Goal: Task Accomplishment & Management: Use online tool/utility

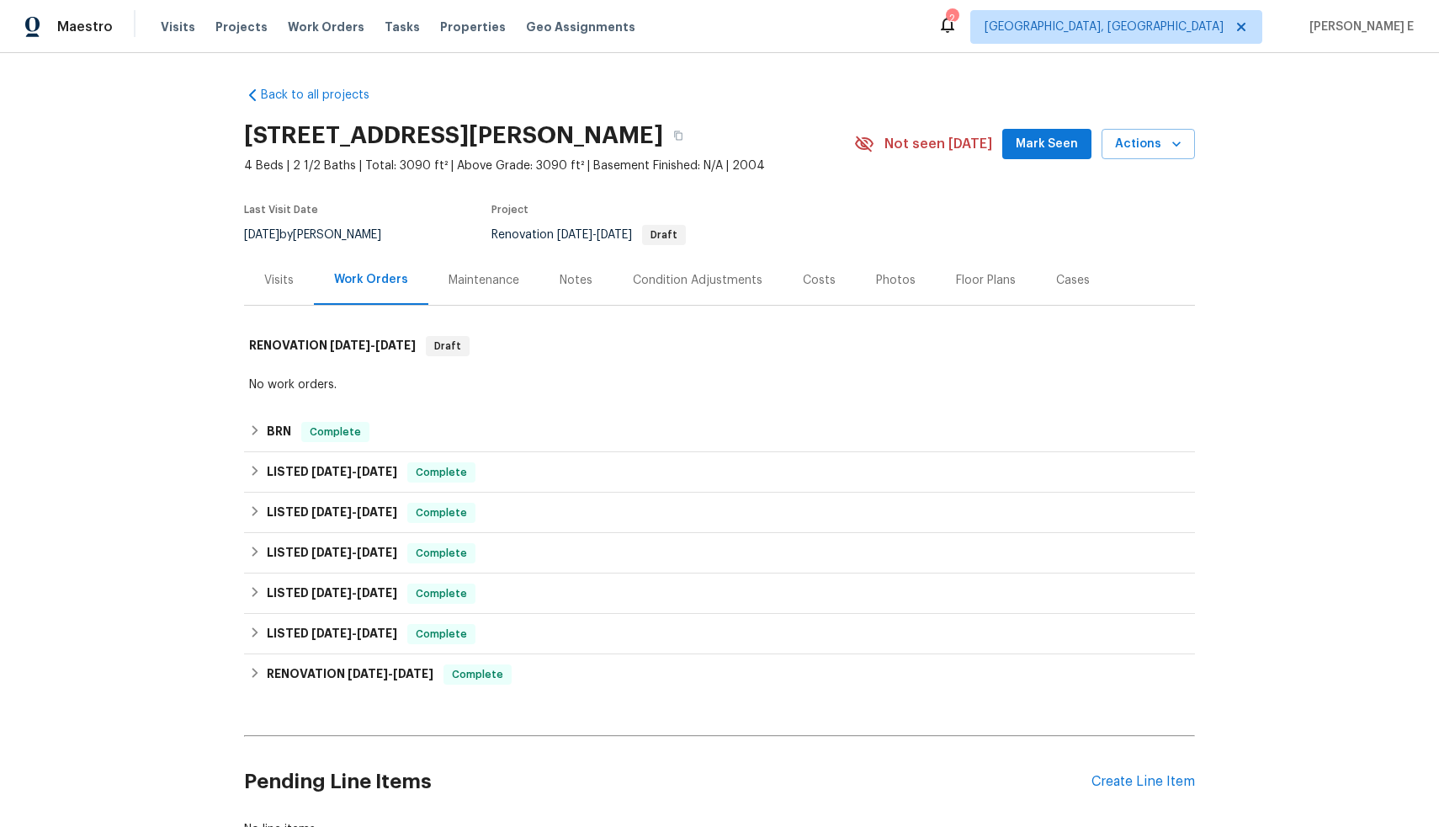
scroll to position [138, 0]
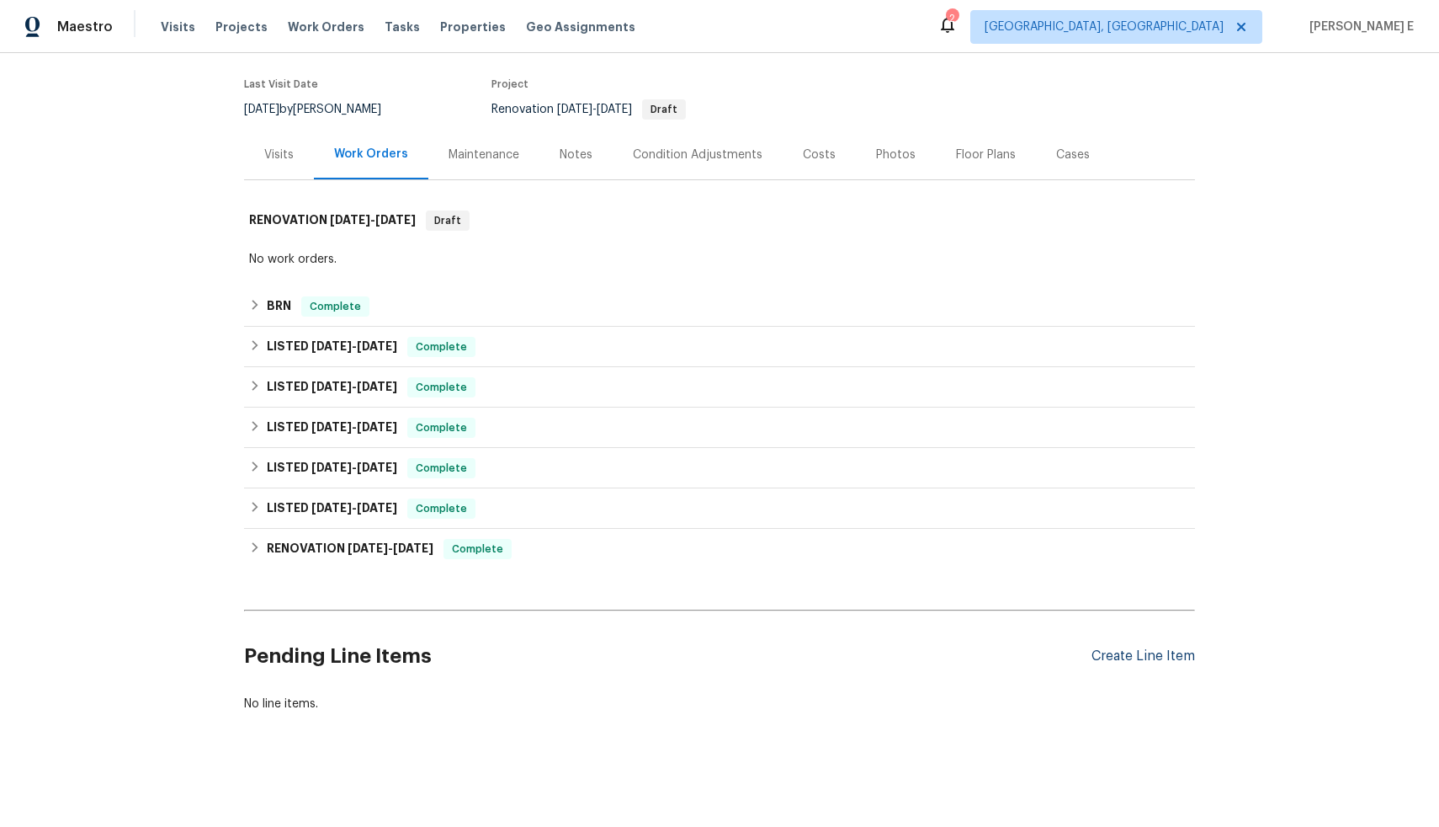
click at [1139, 648] on div "Create Line Item" at bounding box center [1144, 656] width 104 height 16
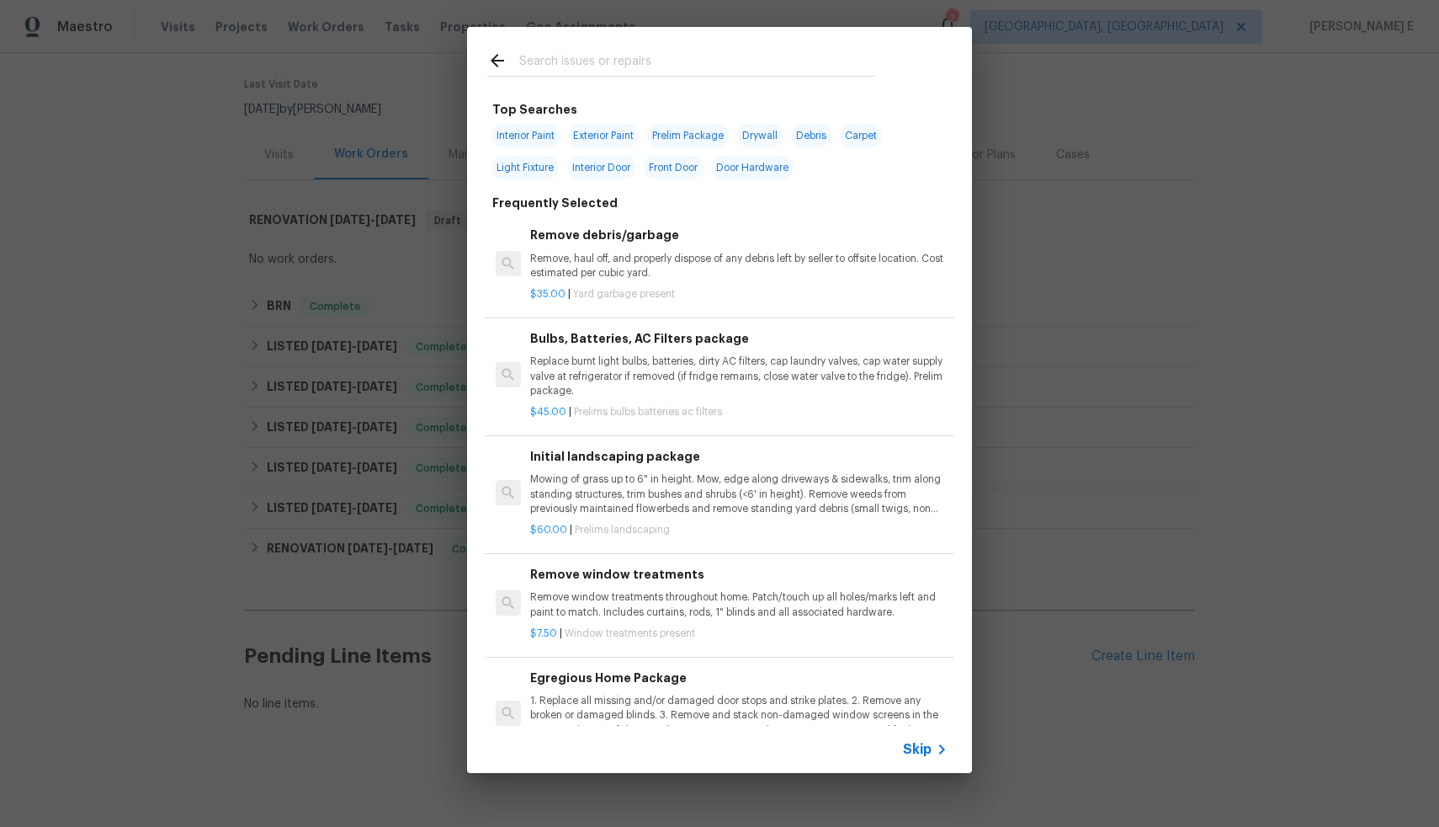
click at [908, 752] on span "Skip" at bounding box center [917, 749] width 29 height 17
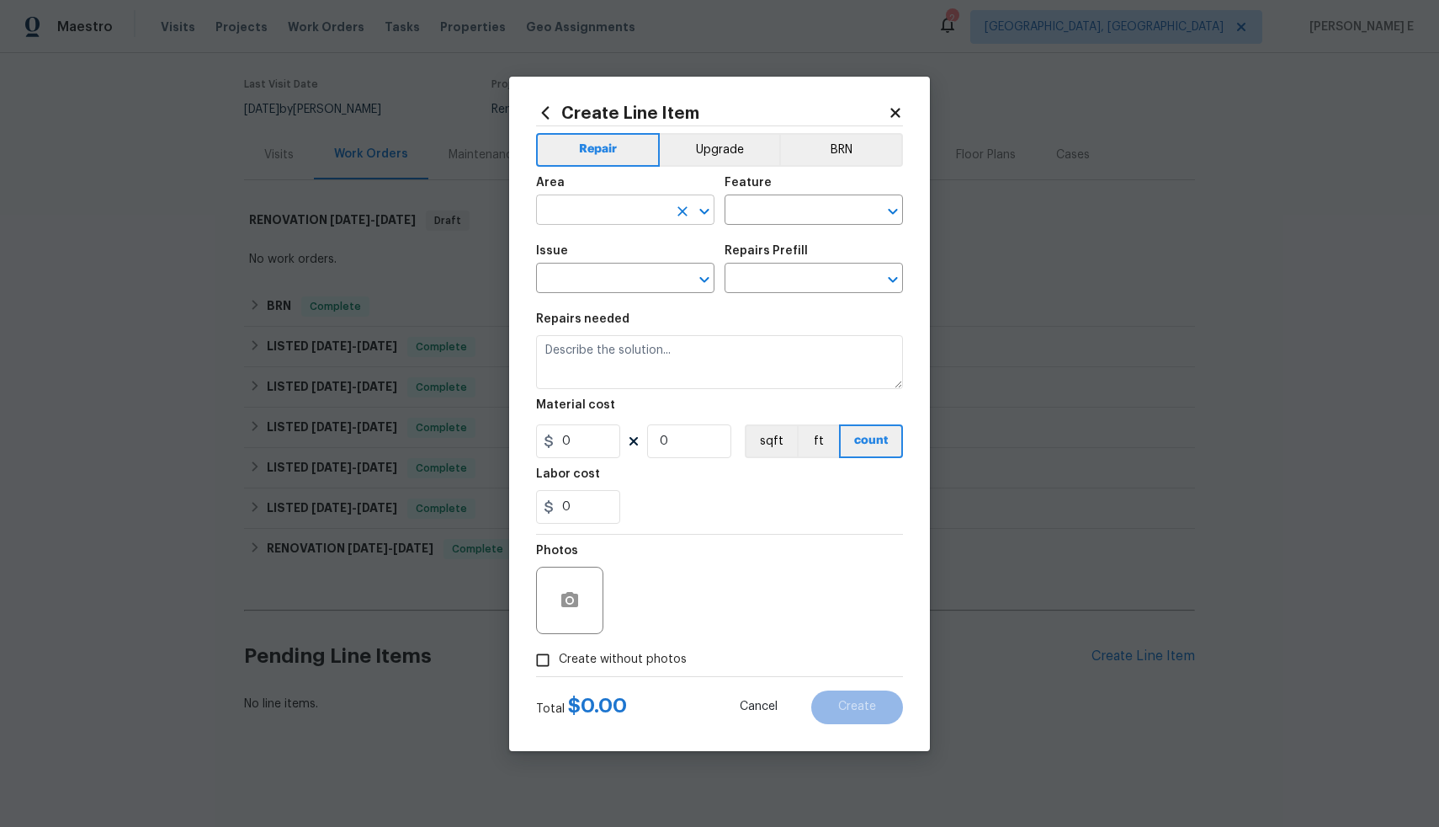
click at [603, 204] on input "text" at bounding box center [601, 212] width 131 height 26
type input "l"
click at [620, 263] on li "Exterior Overall" at bounding box center [625, 277] width 178 height 28
type input "Exterior Overall"
click at [768, 208] on input "text" at bounding box center [790, 212] width 131 height 26
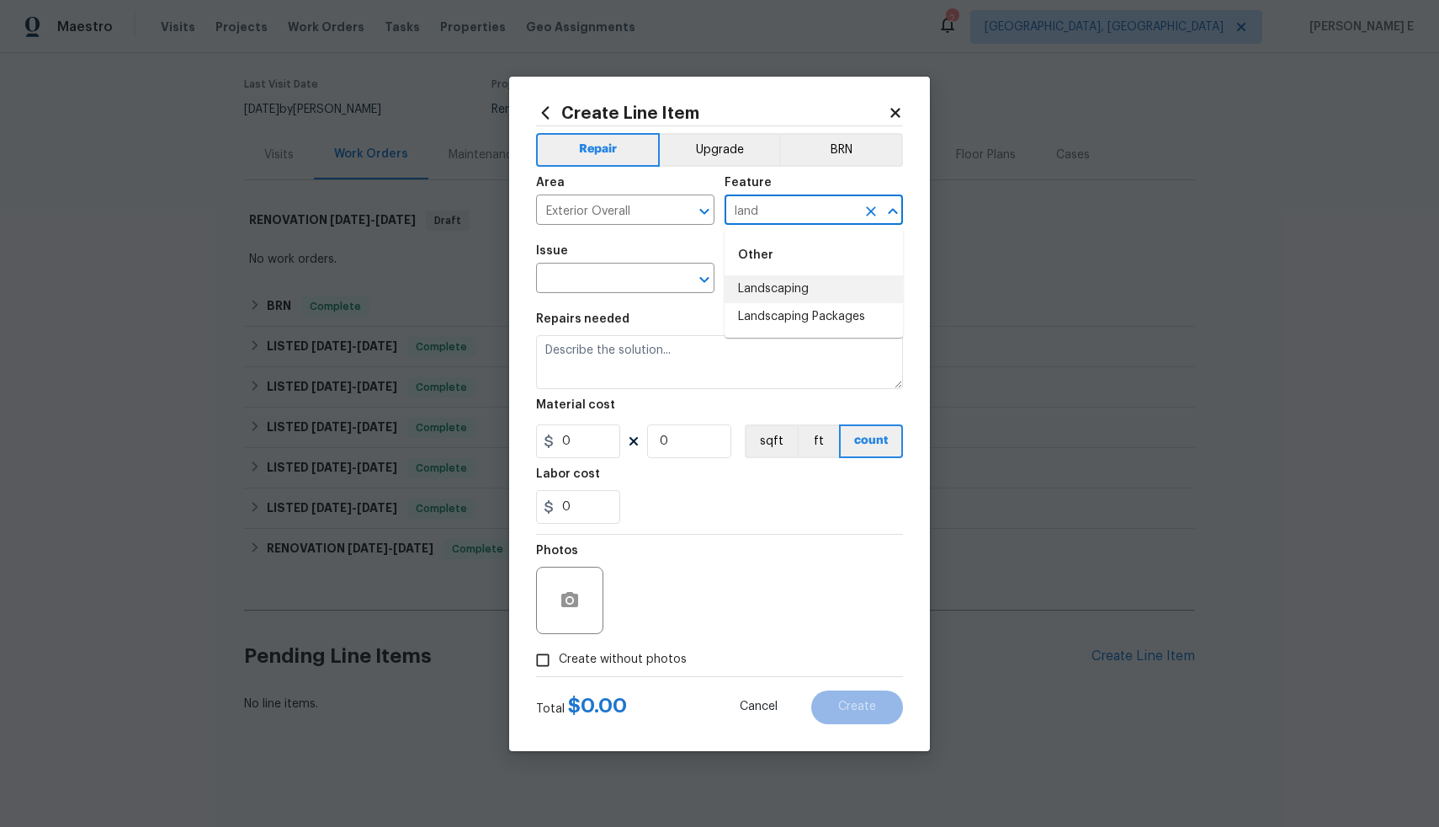
click at [796, 289] on li "Landscaping" at bounding box center [814, 289] width 178 height 28
type input "Landscaping"
click at [614, 287] on input "text" at bounding box center [601, 280] width 131 height 26
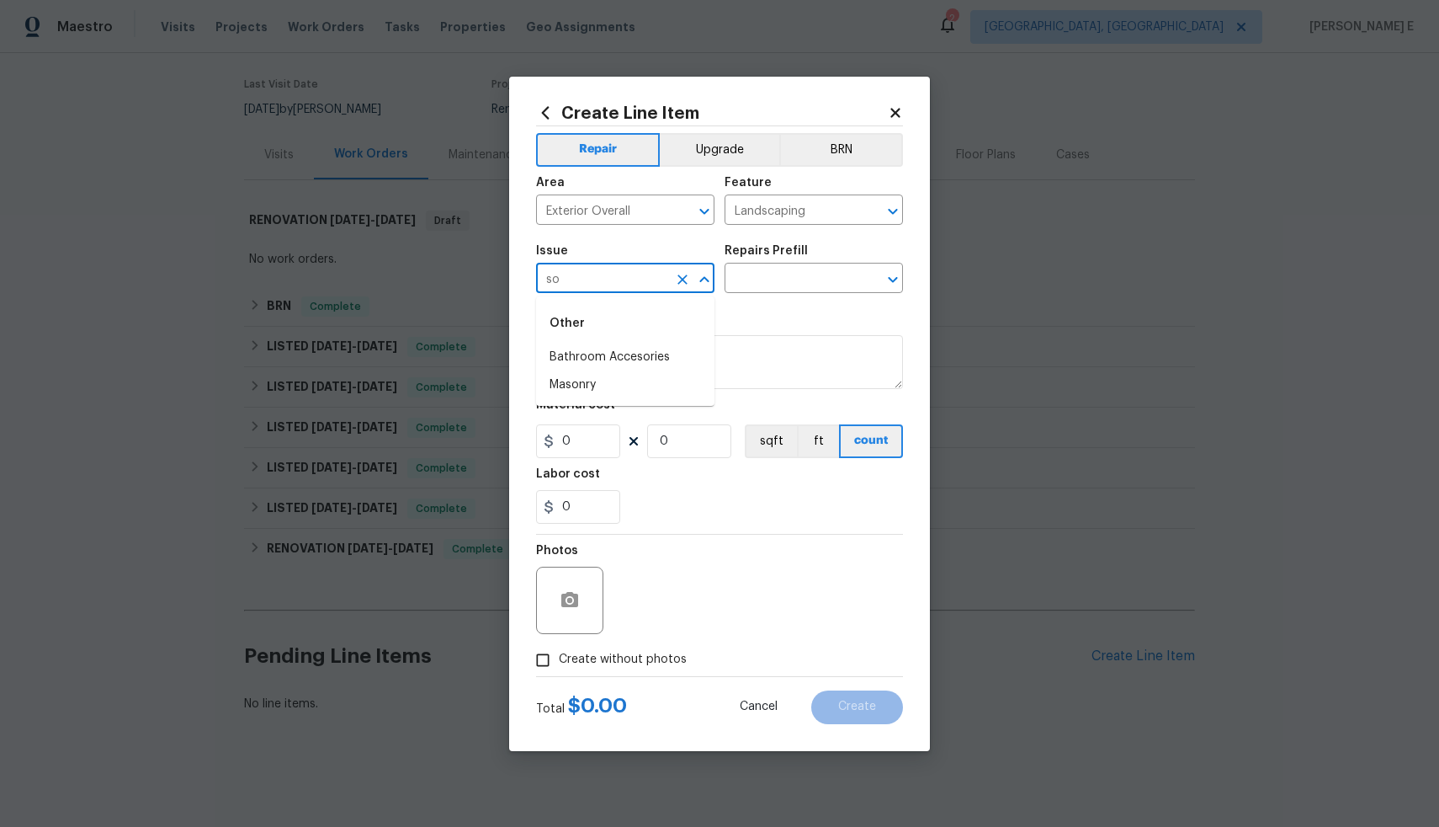
type input "s"
click at [609, 384] on li "Landscaping" at bounding box center [625, 385] width 178 height 28
type input "Landscaping"
click at [778, 281] on input "text" at bounding box center [790, 280] width 131 height 26
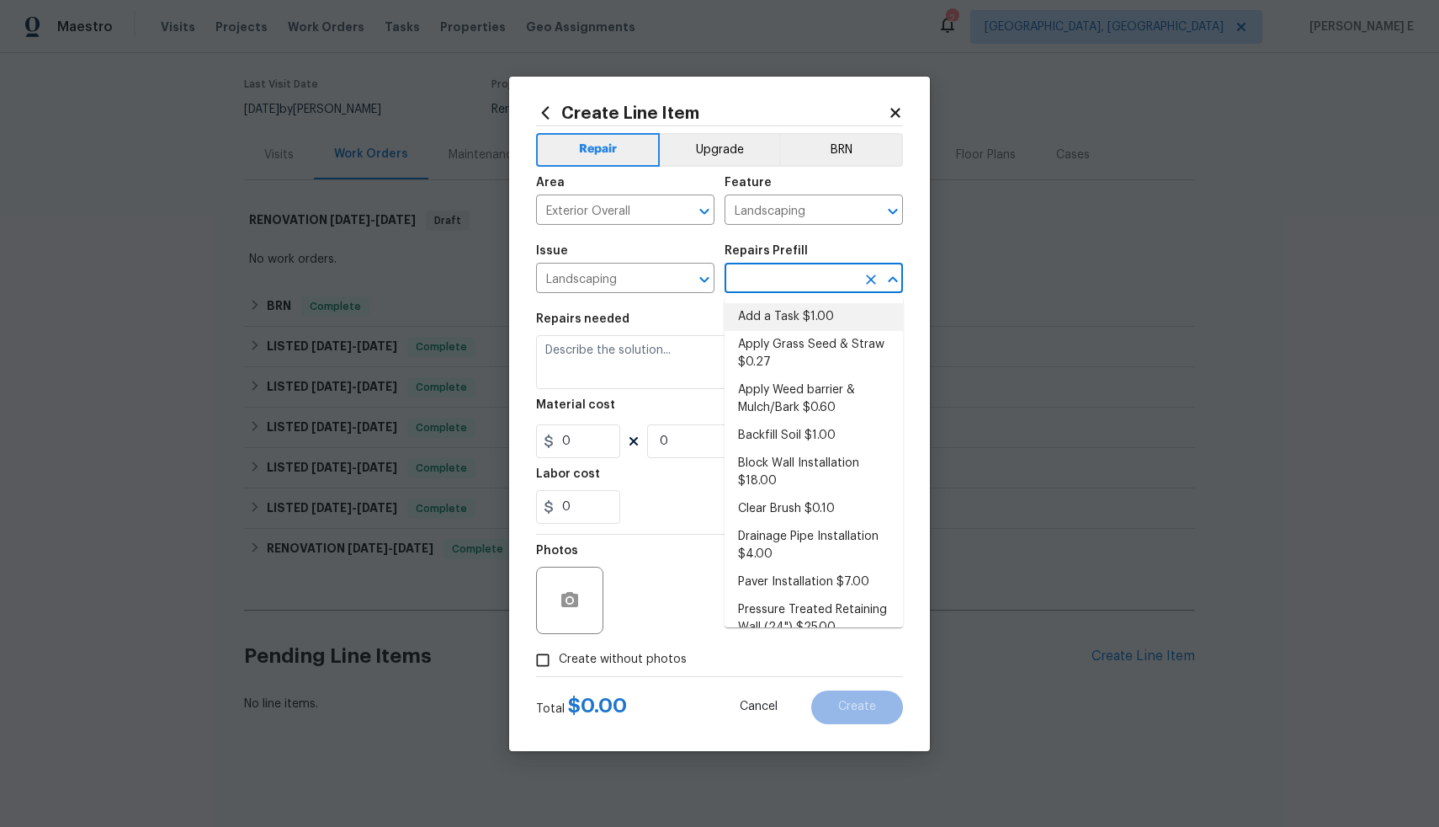
click at [771, 313] on li "Add a Task $1.00" at bounding box center [814, 317] width 178 height 28
type input "Add a Task $1.00"
type textarea "HPM to detail"
type input "1"
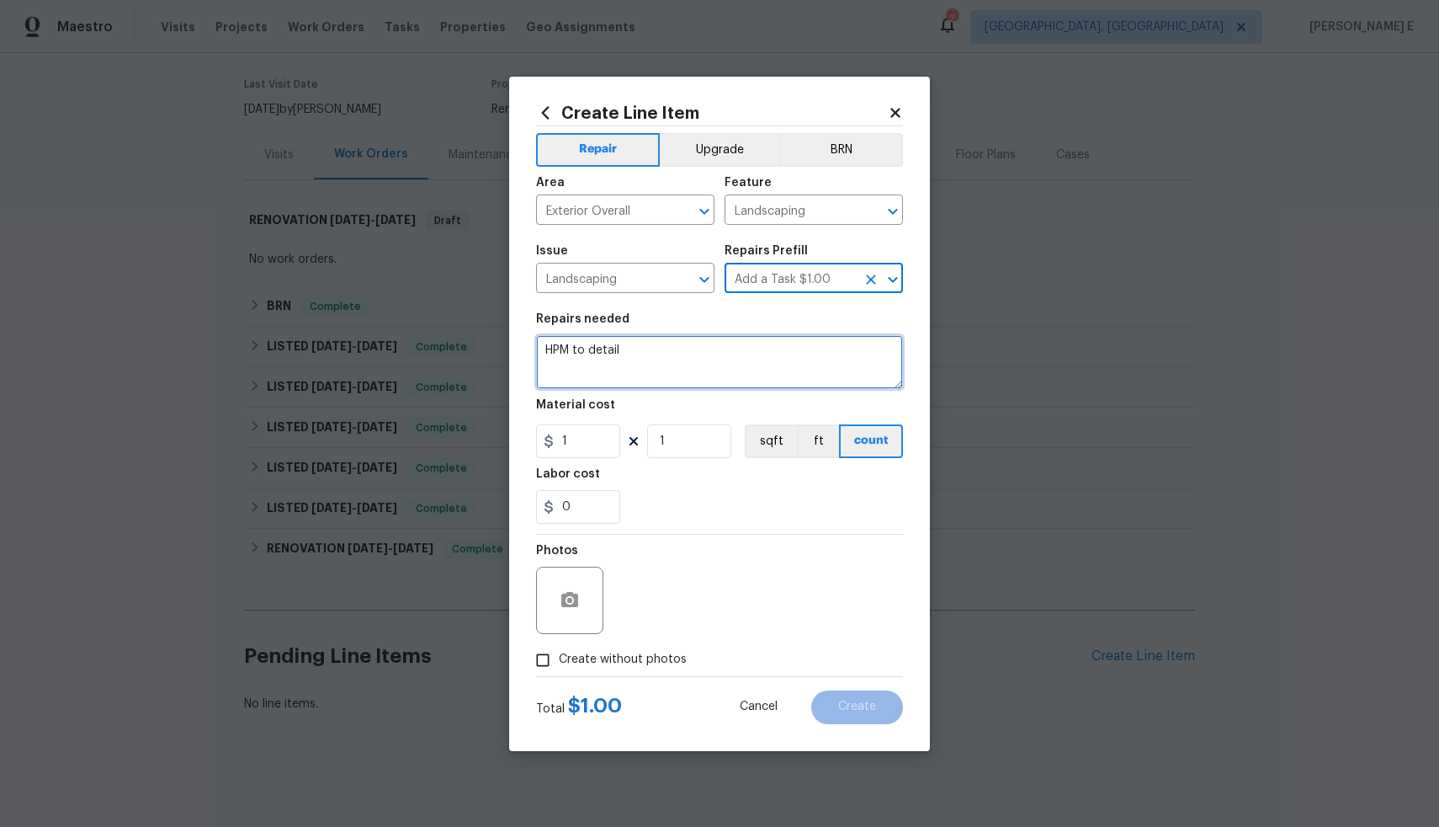
click at [699, 360] on textarea "HPM to detail" at bounding box center [719, 362] width 367 height 54
paste textarea "Please replace the dead or missing grass areas with new sod to restore the lawn…"
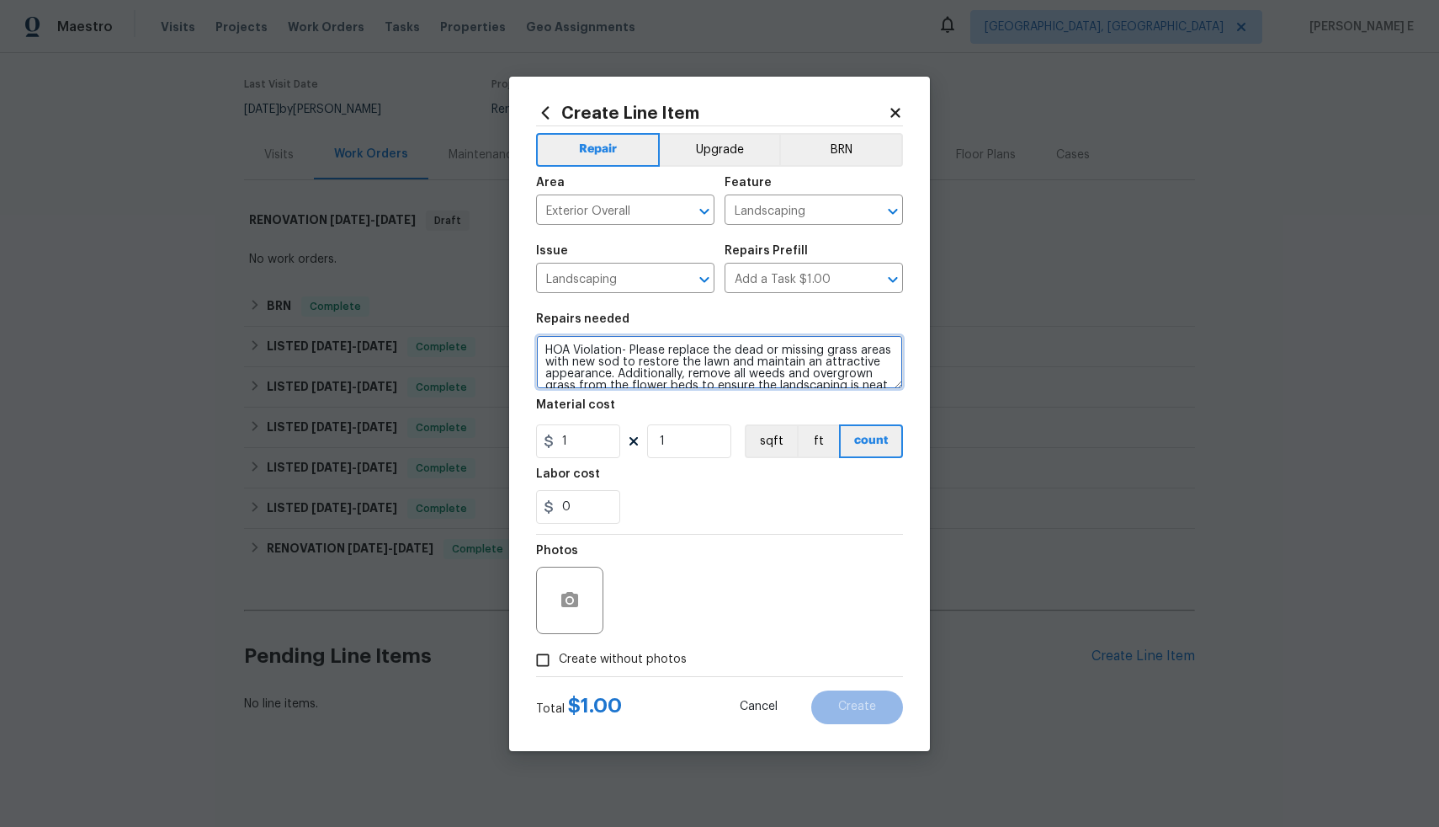
scroll to position [39, 0]
type textarea "HOA Violation- Please replace the dead or missing grass areas with new sod to r…"
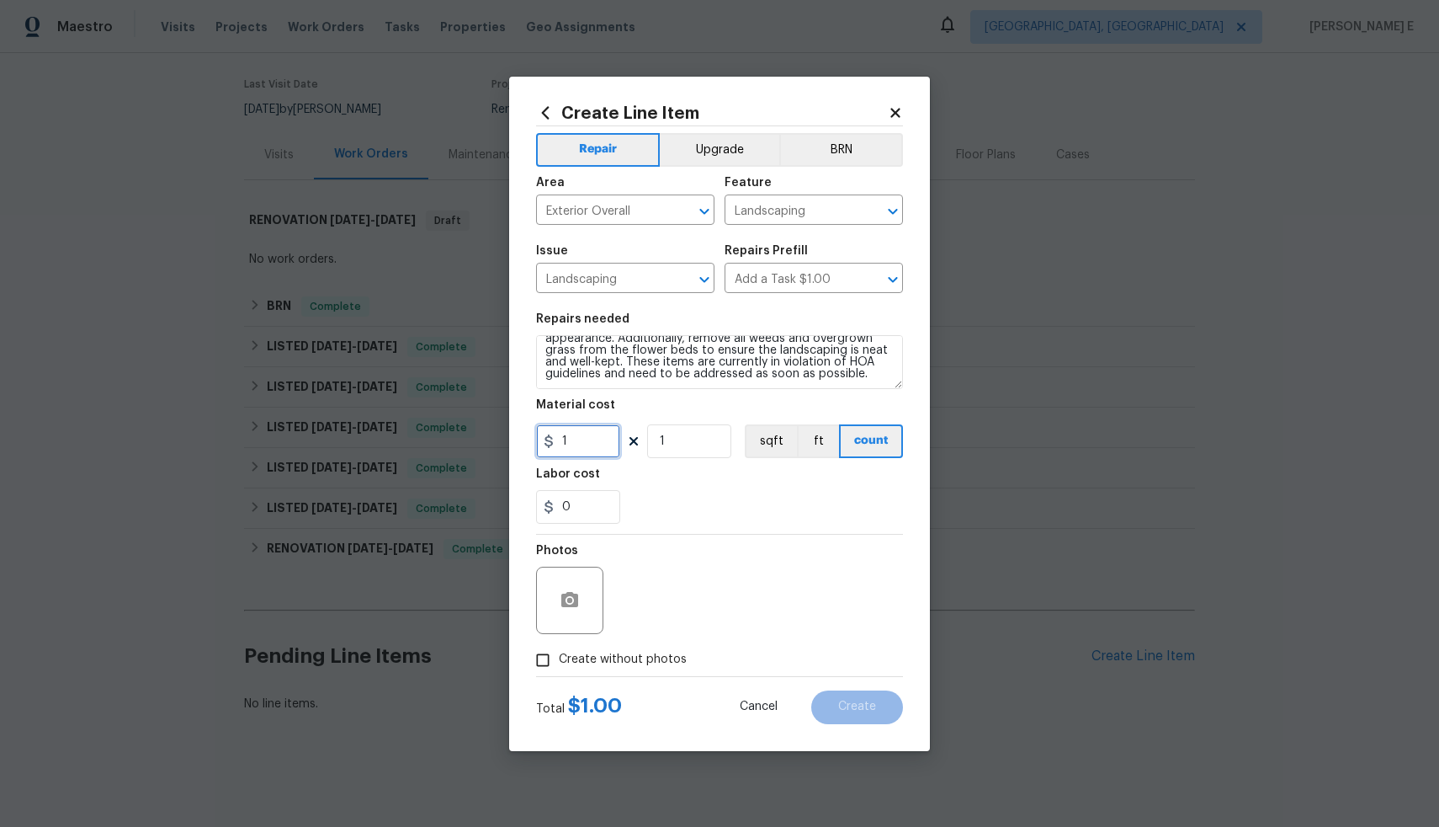
click at [582, 446] on input "1" at bounding box center [578, 441] width 84 height 34
type input "0"
click at [658, 381] on textarea "HOA Violation- Please replace the dead or missing grass areas with new sod to r…" at bounding box center [719, 362] width 367 height 54
type textarea "HOA Violation- Please replace the dead or missing grass areas with new sod to r…"
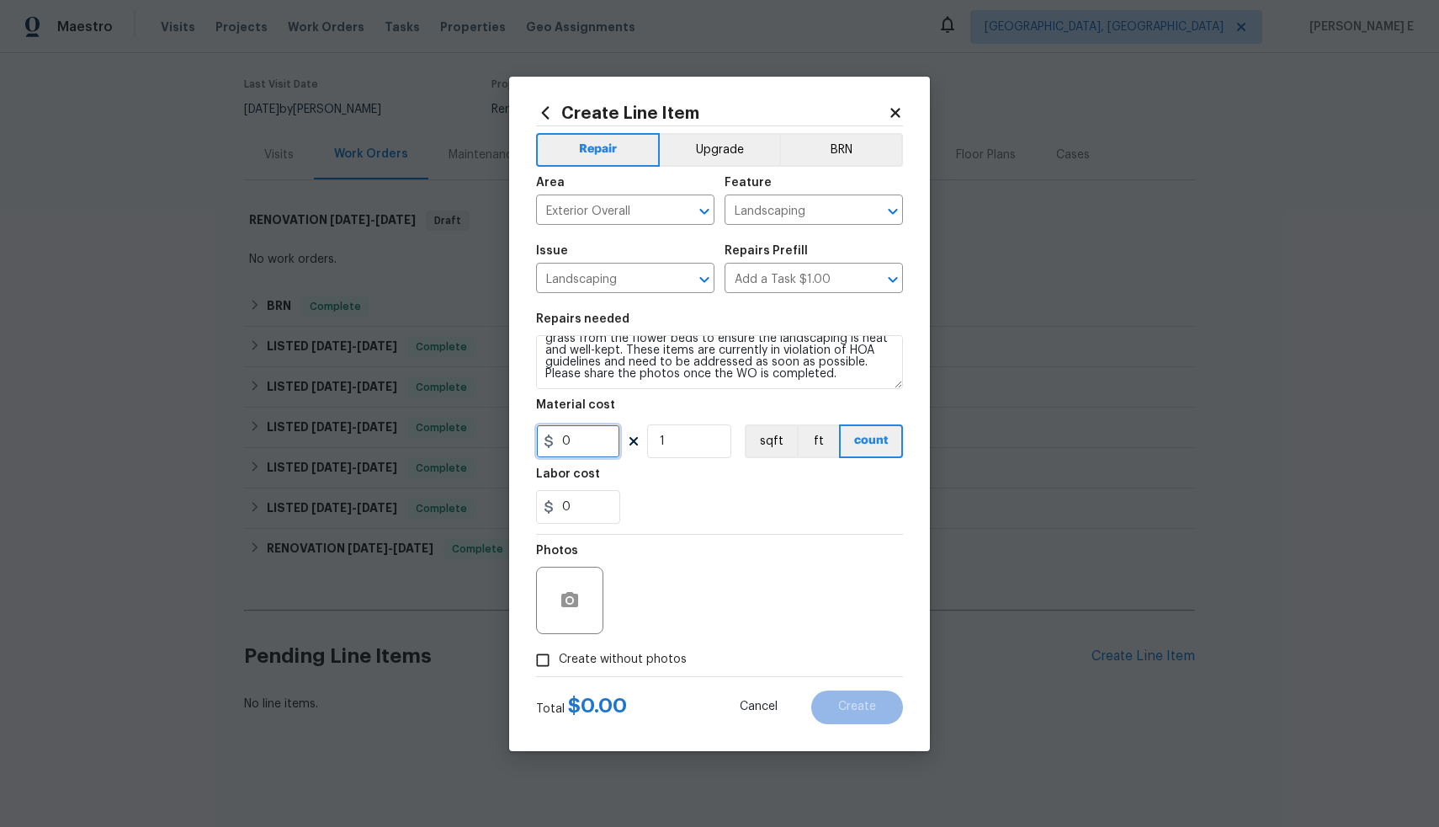
click at [582, 435] on input "0" at bounding box center [578, 441] width 84 height 34
type input "75"
click at [562, 609] on icon "button" at bounding box center [570, 600] width 20 height 20
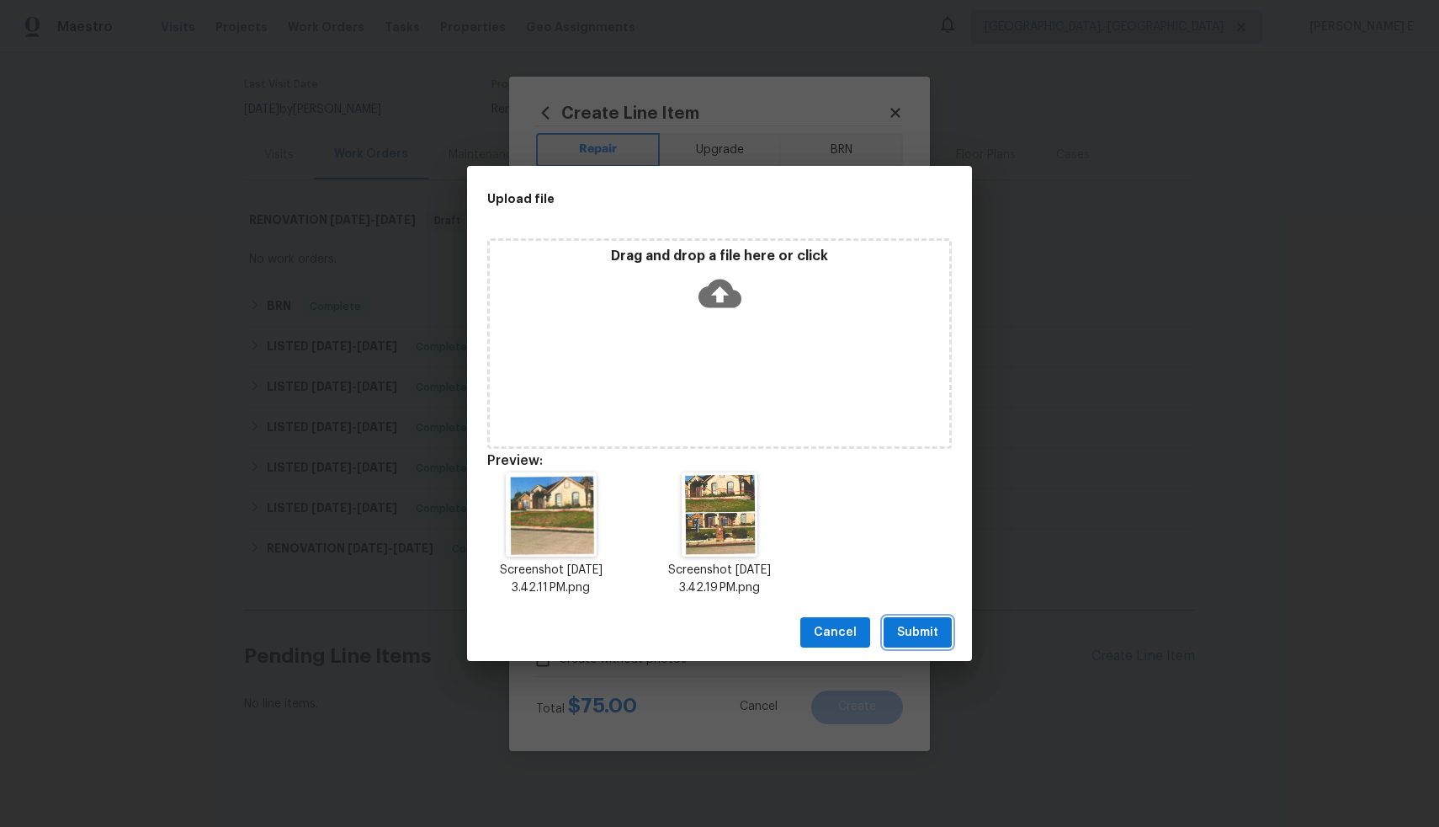
click at [901, 629] on span "Submit" at bounding box center [917, 632] width 41 height 21
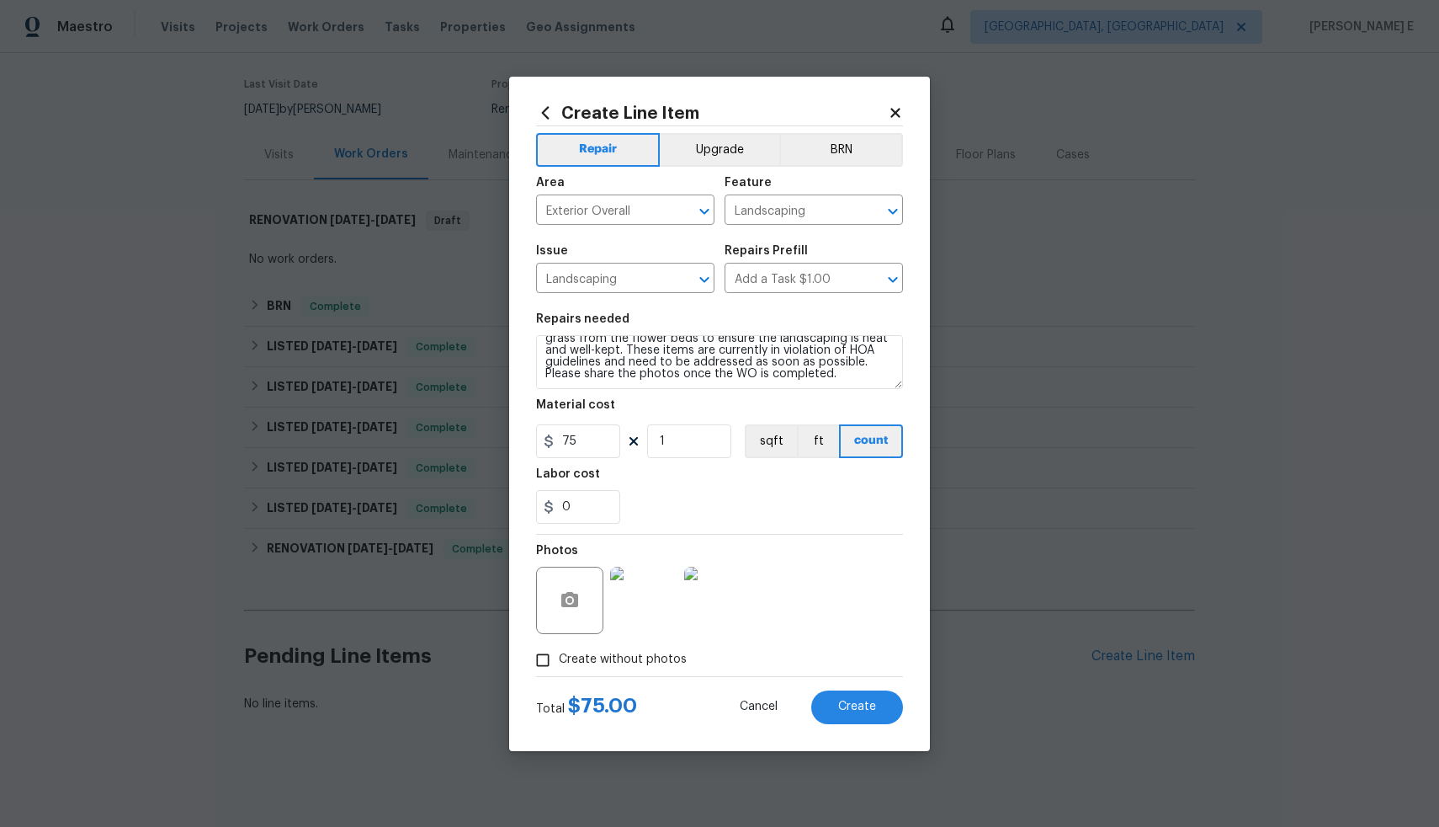
click at [810, 490] on div "0" at bounding box center [719, 507] width 367 height 34
click at [841, 715] on button "Create" at bounding box center [857, 707] width 92 height 34
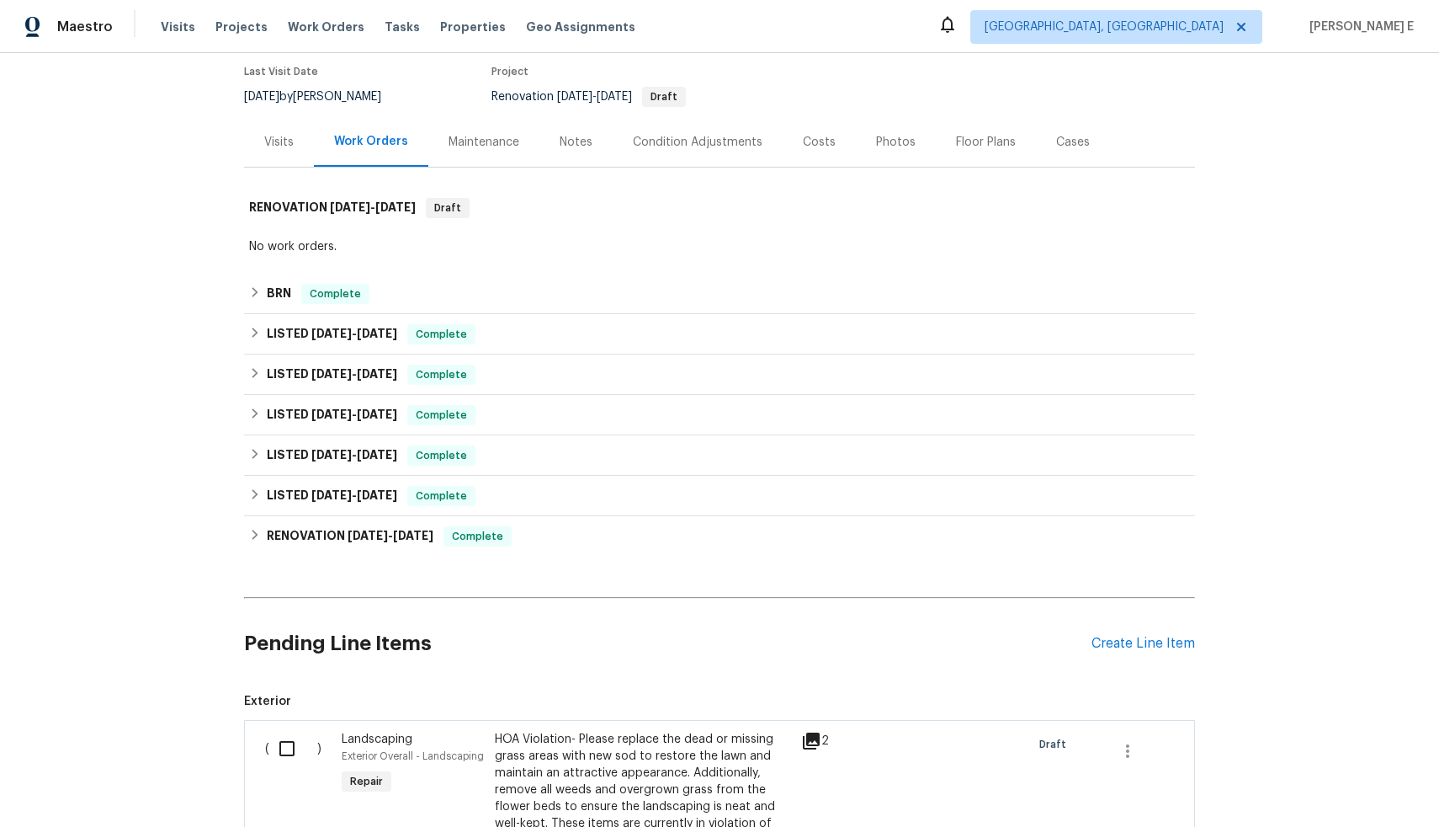
click at [283, 750] on input "checkbox" at bounding box center [293, 748] width 48 height 35
checkbox input "true"
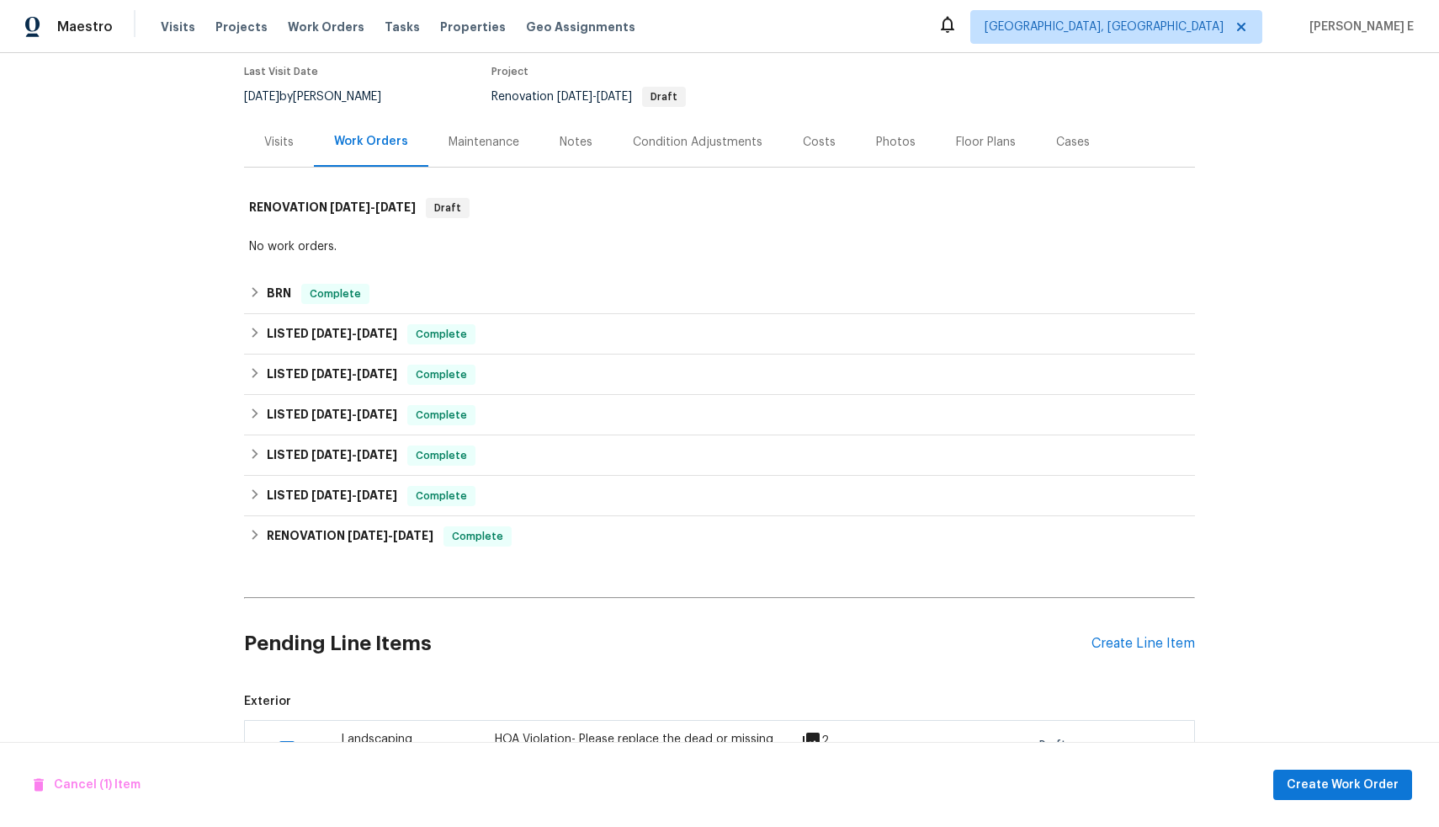
scroll to position [498, 0]
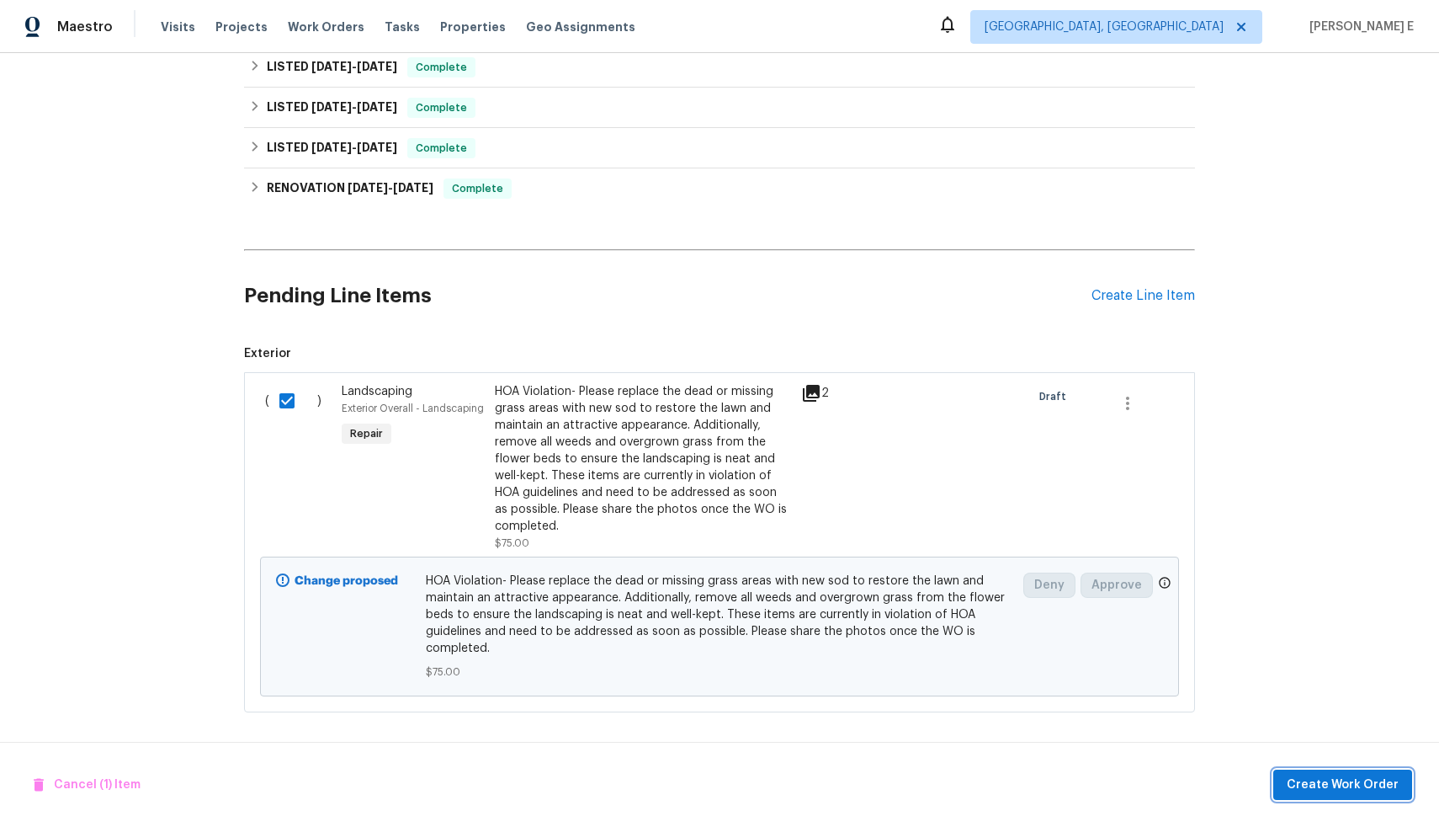
click at [1316, 787] on span "Create Work Order" at bounding box center [1343, 784] width 112 height 21
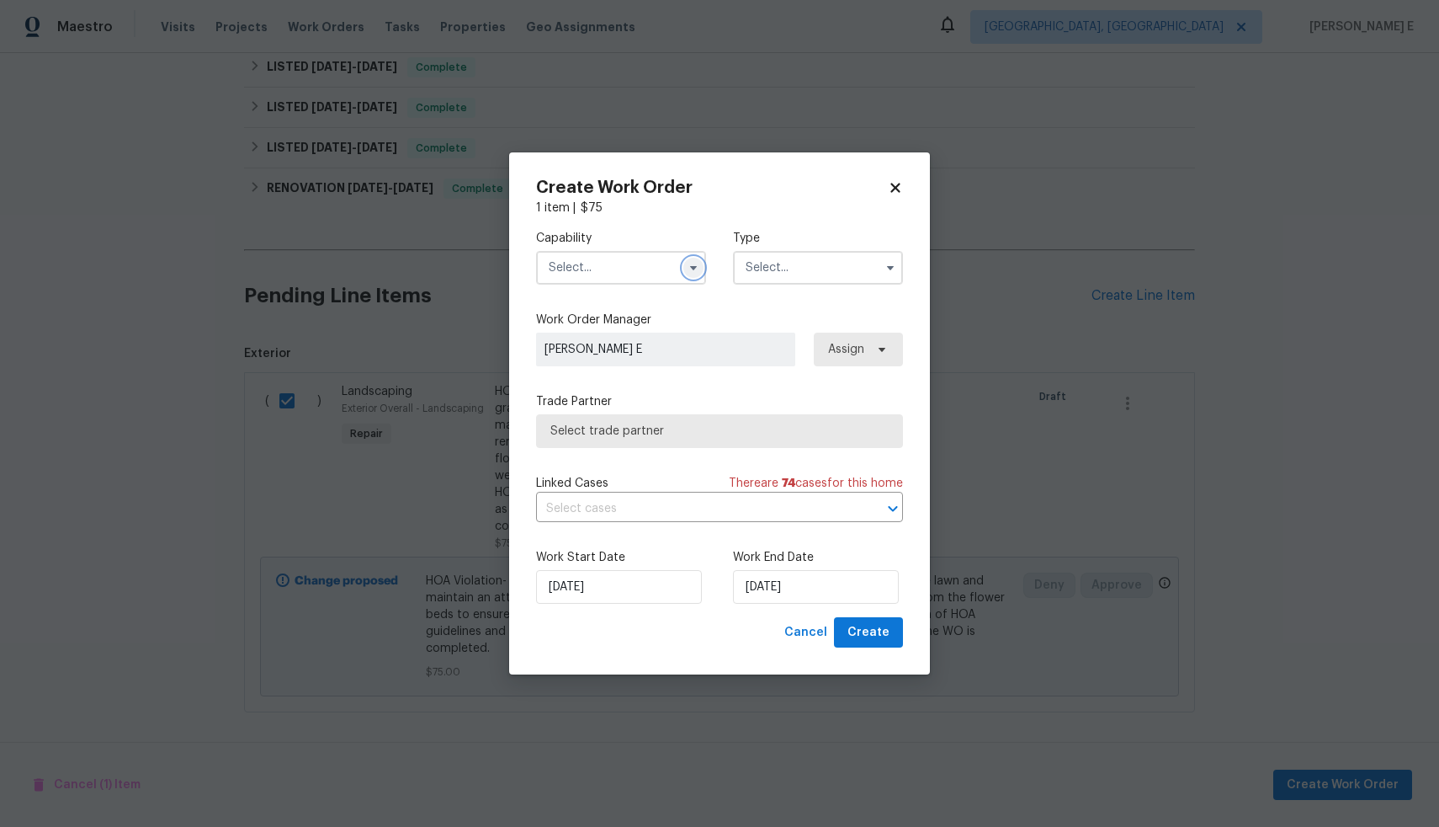
click at [683, 266] on button "button" at bounding box center [693, 268] width 20 height 20
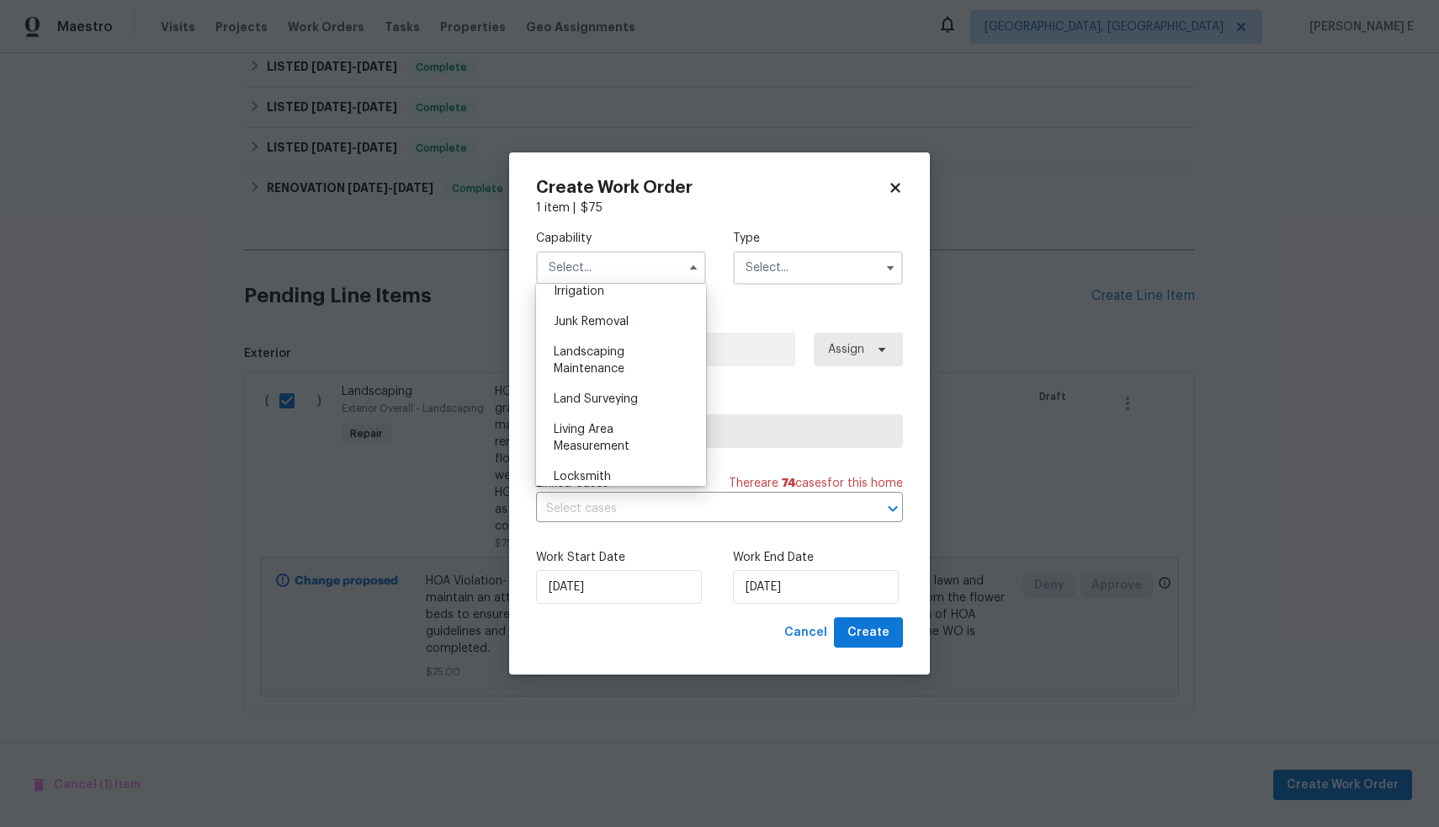
scroll to position [1058, 0]
click at [606, 375] on span "Landscaping Maintenance" at bounding box center [589, 361] width 71 height 29
type input "Landscaping Maintenance"
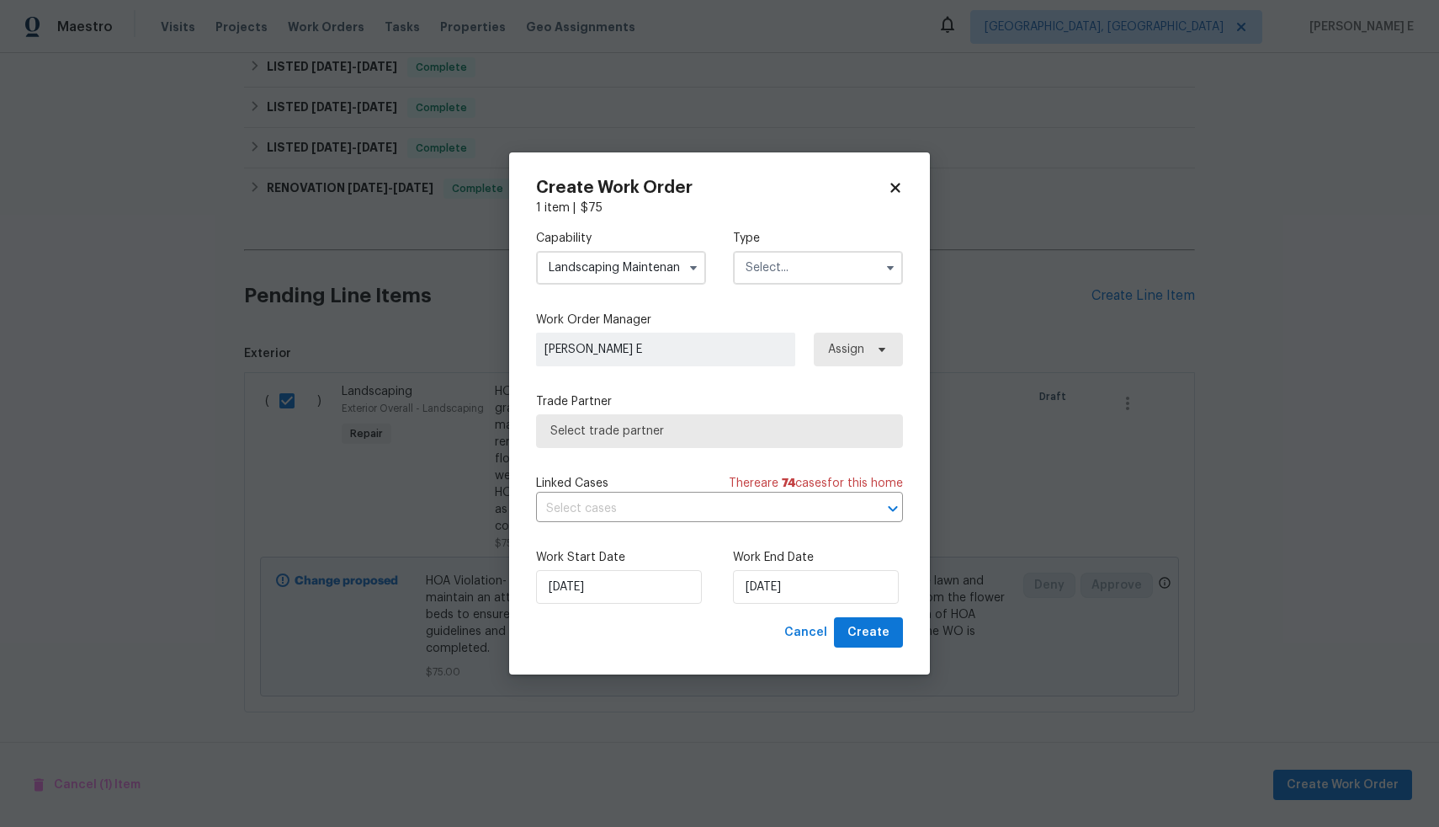
click at [857, 273] on input "text" at bounding box center [818, 268] width 170 height 34
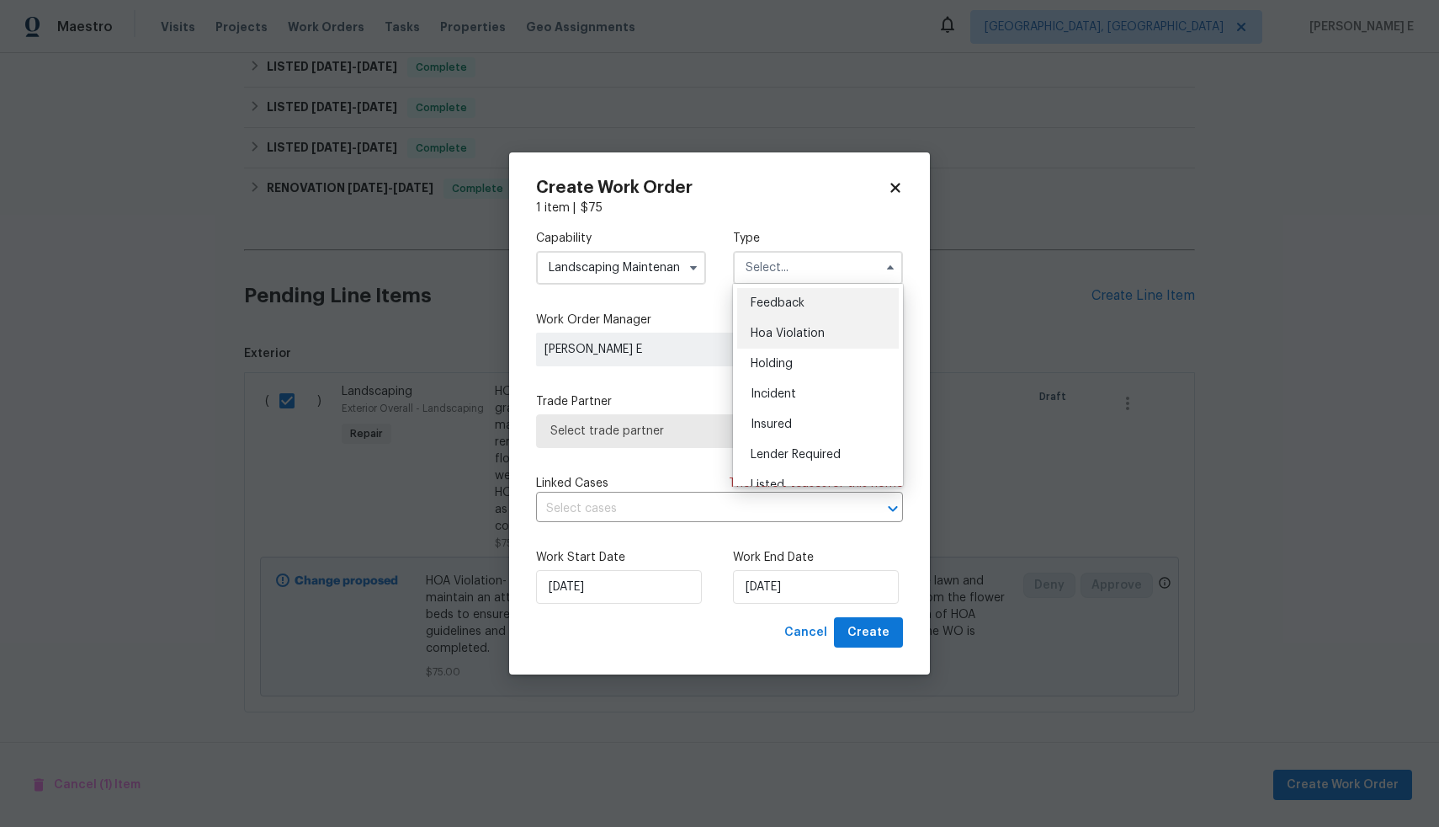
click at [816, 336] on span "Hoa Violation" at bounding box center [788, 333] width 74 height 12
type input "Hoa Violation"
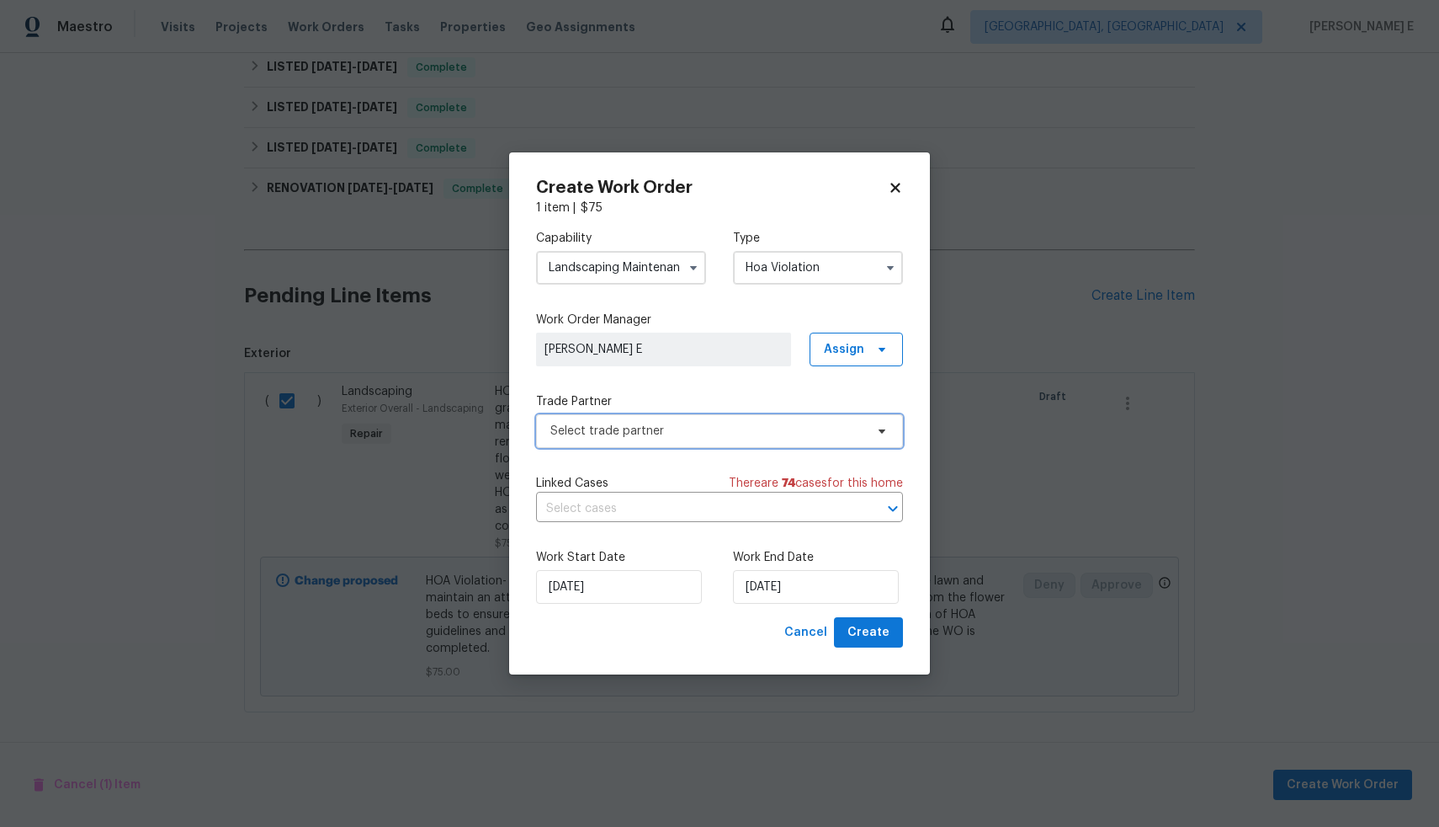
click at [661, 430] on span "Select trade partner" at bounding box center [707, 431] width 314 height 17
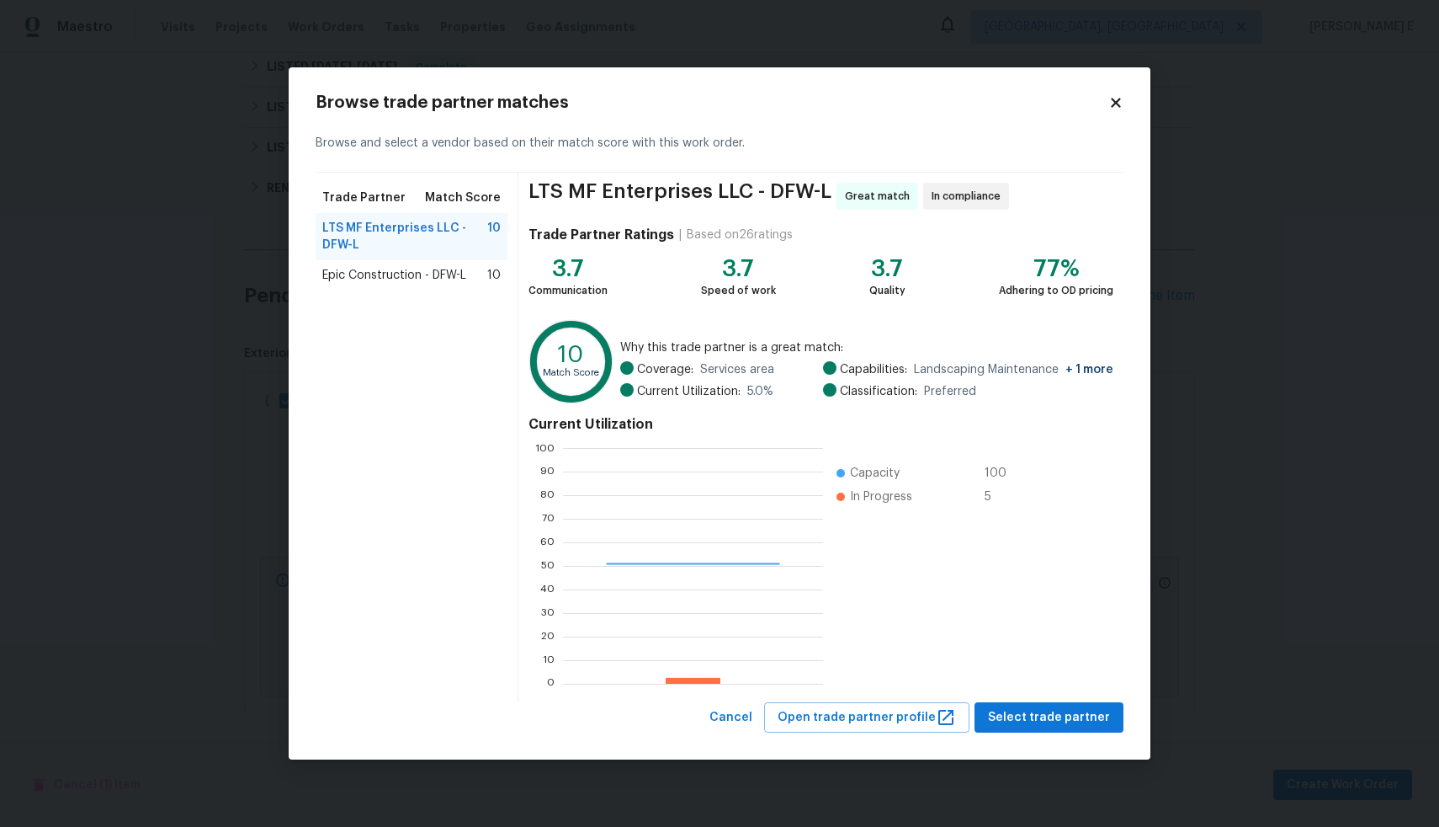
scroll to position [223, 247]
click at [368, 269] on span "Epic Construction - DFW-L" at bounding box center [394, 275] width 144 height 17
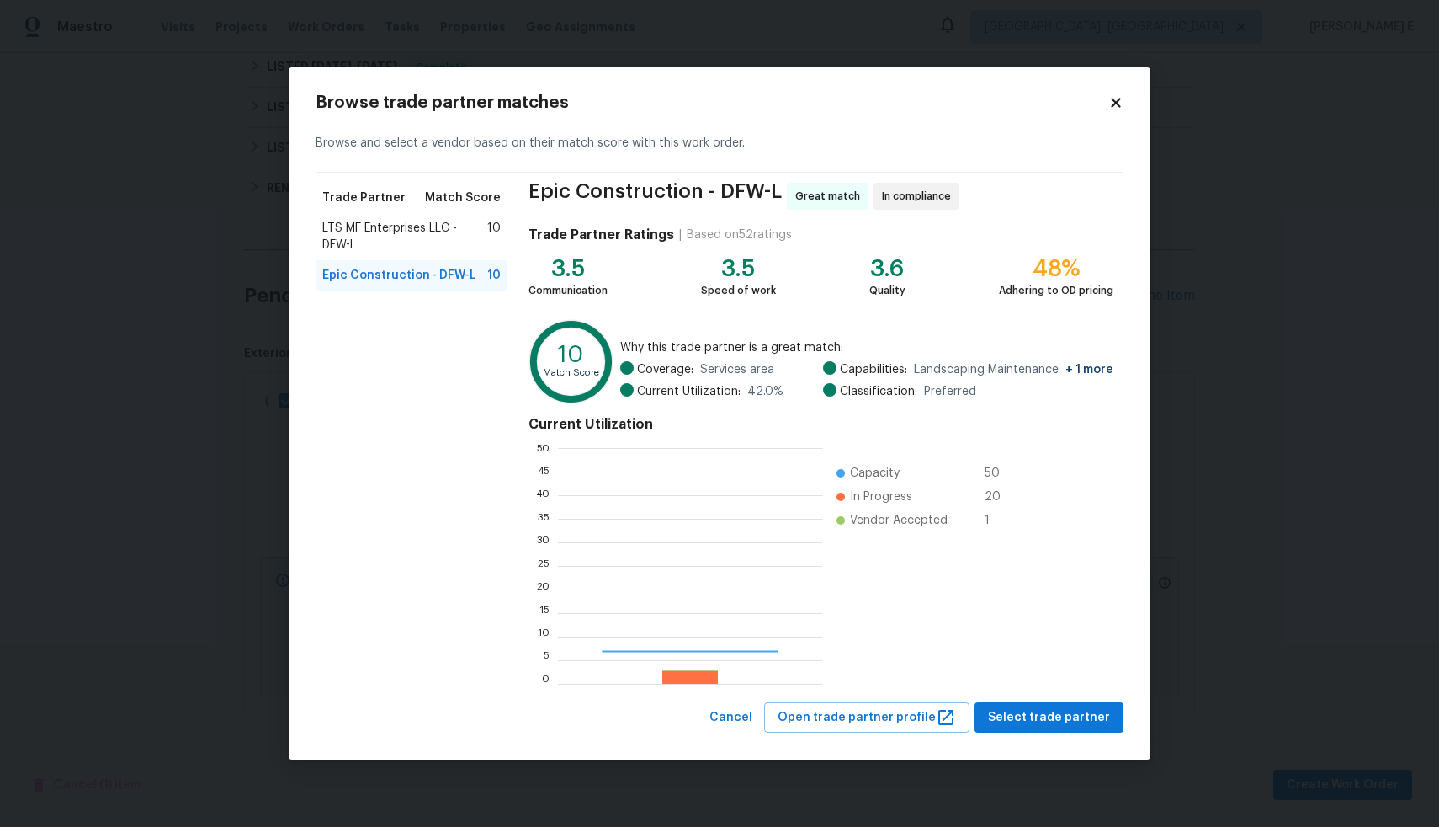
scroll to position [223, 252]
click at [358, 241] on span "LTS MF Enterprises LLC - DFW-L" at bounding box center [404, 237] width 165 height 34
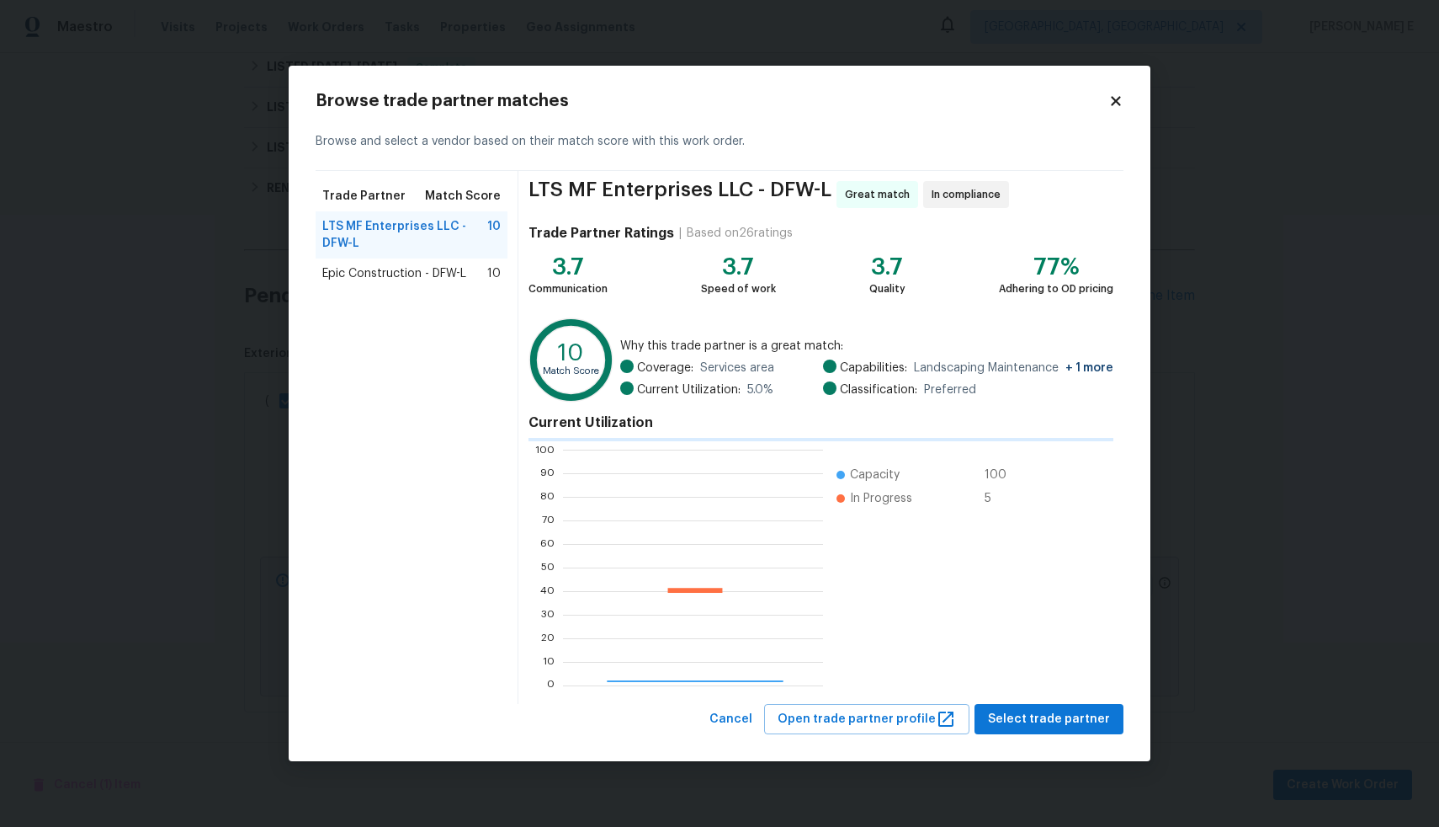
scroll to position [223, 247]
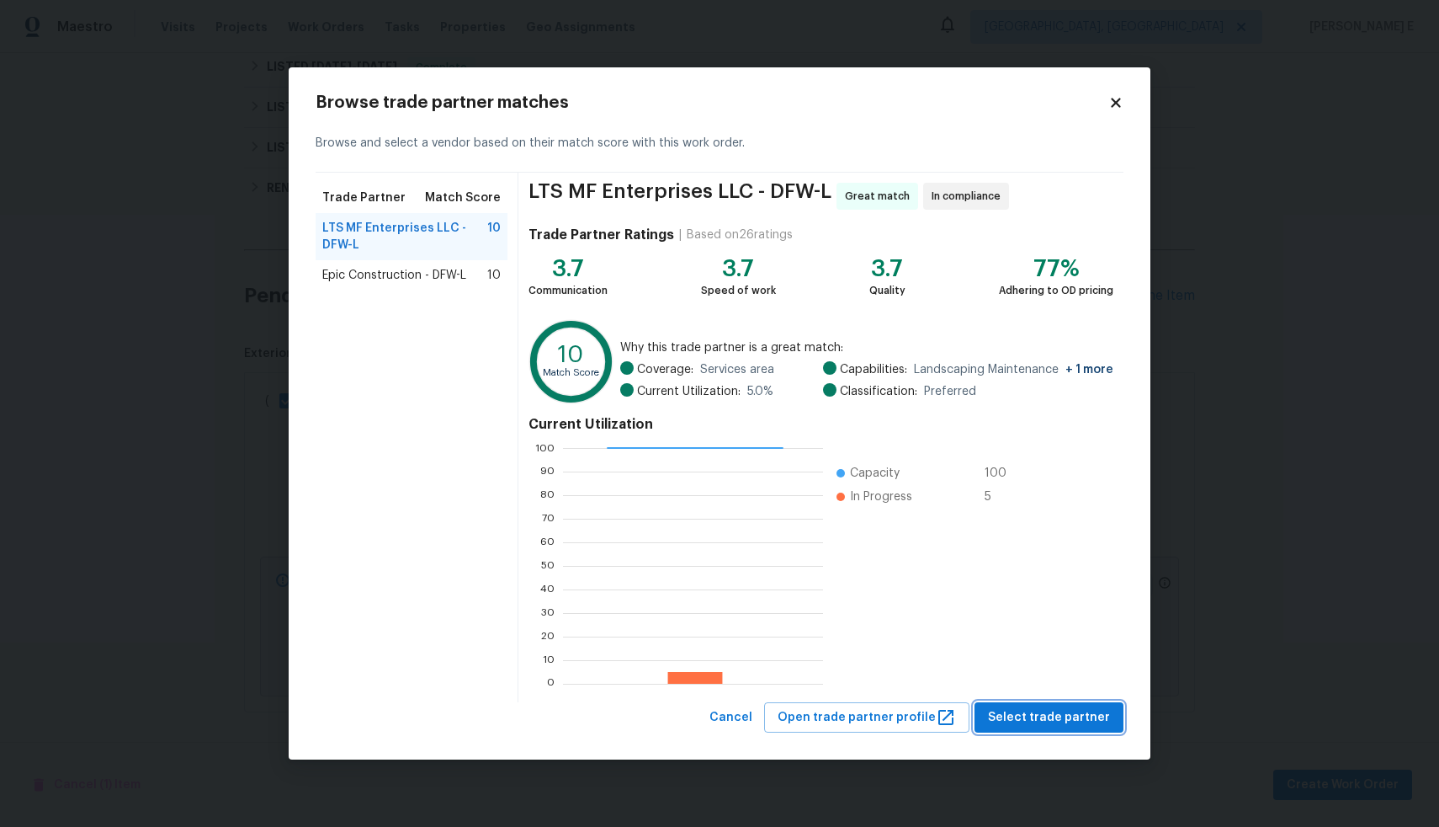
click at [1041, 716] on span "Select trade partner" at bounding box center [1049, 717] width 122 height 21
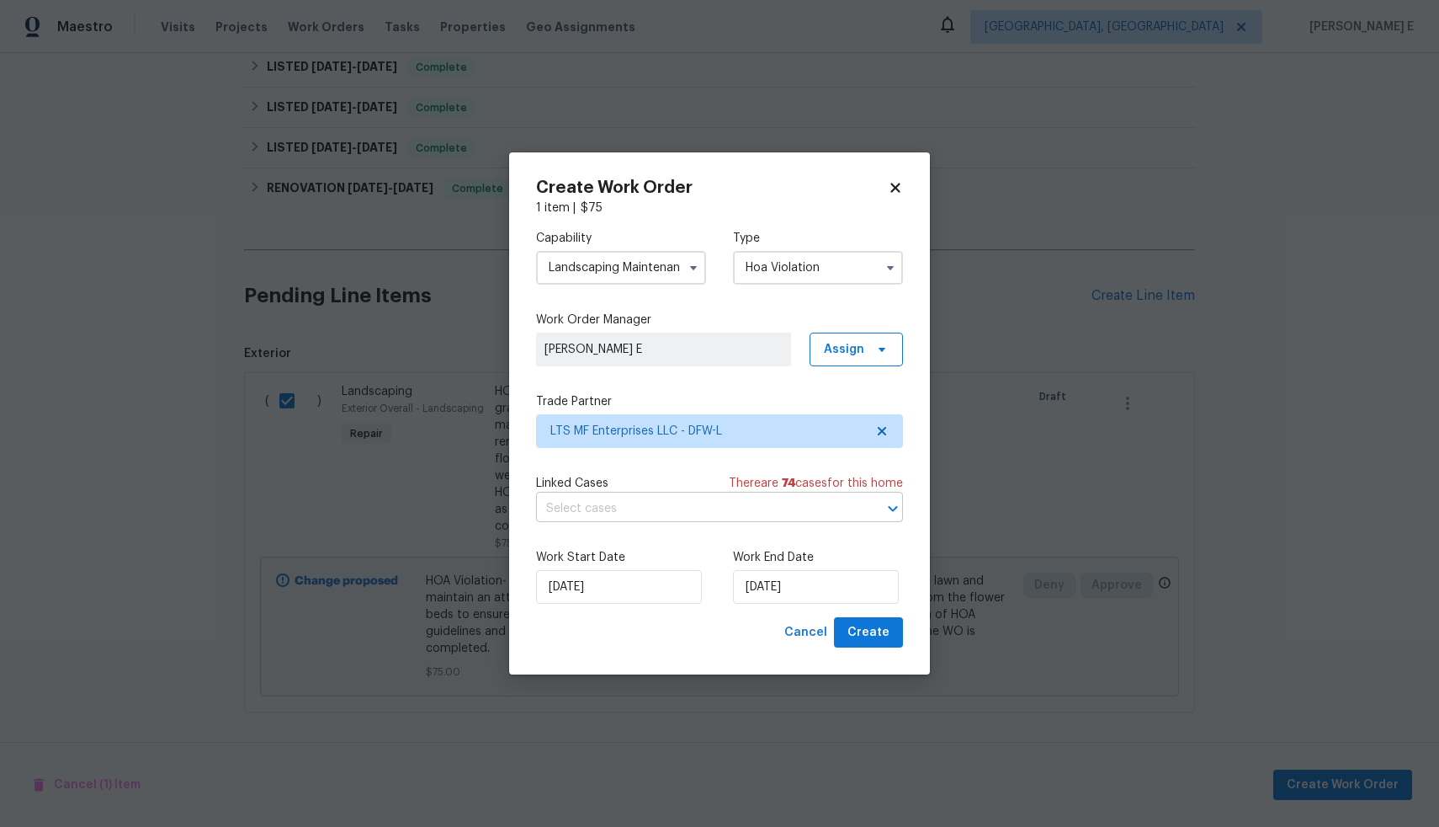
click at [791, 509] on input "text" at bounding box center [696, 509] width 320 height 26
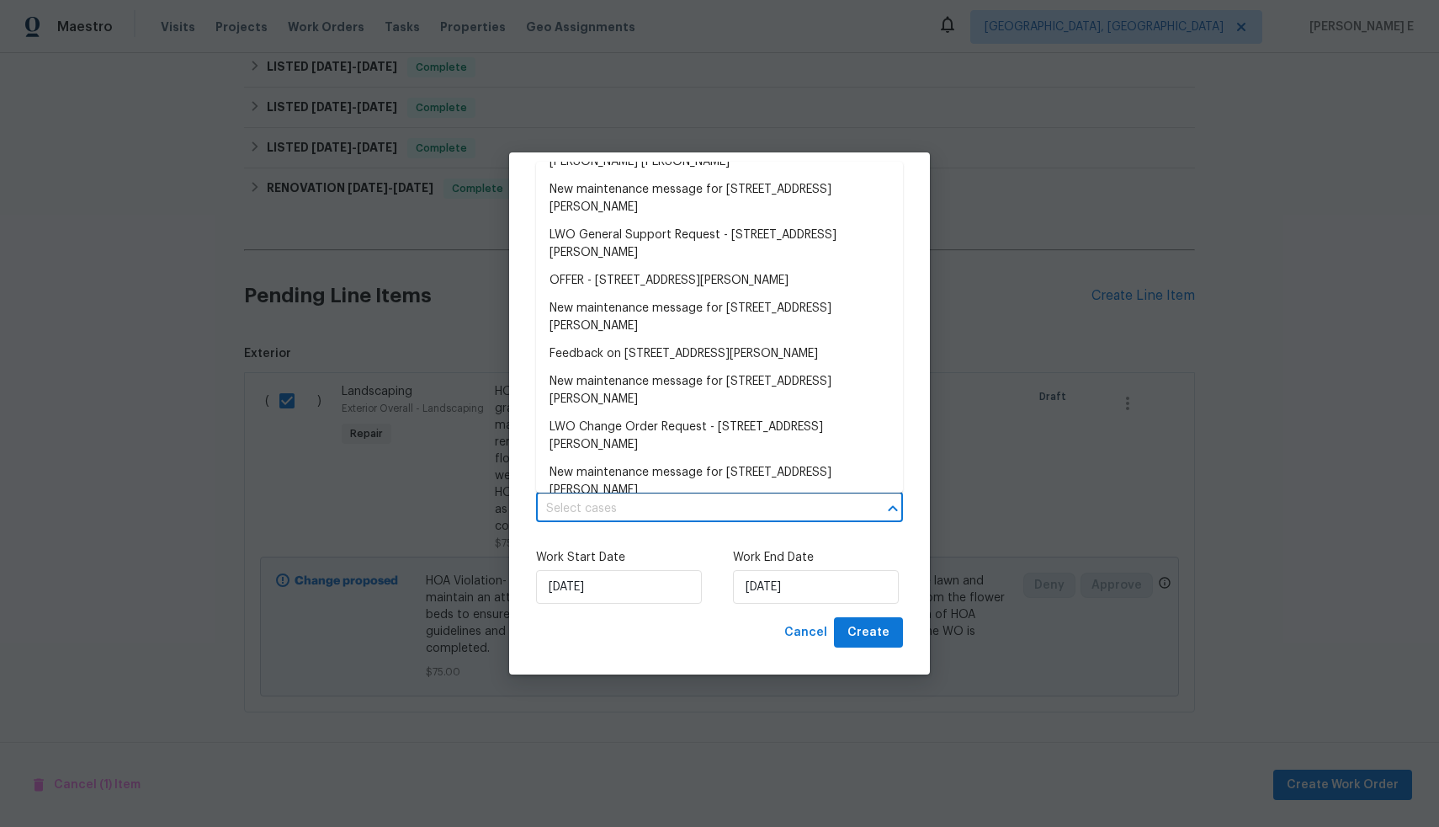
scroll to position [0, 0]
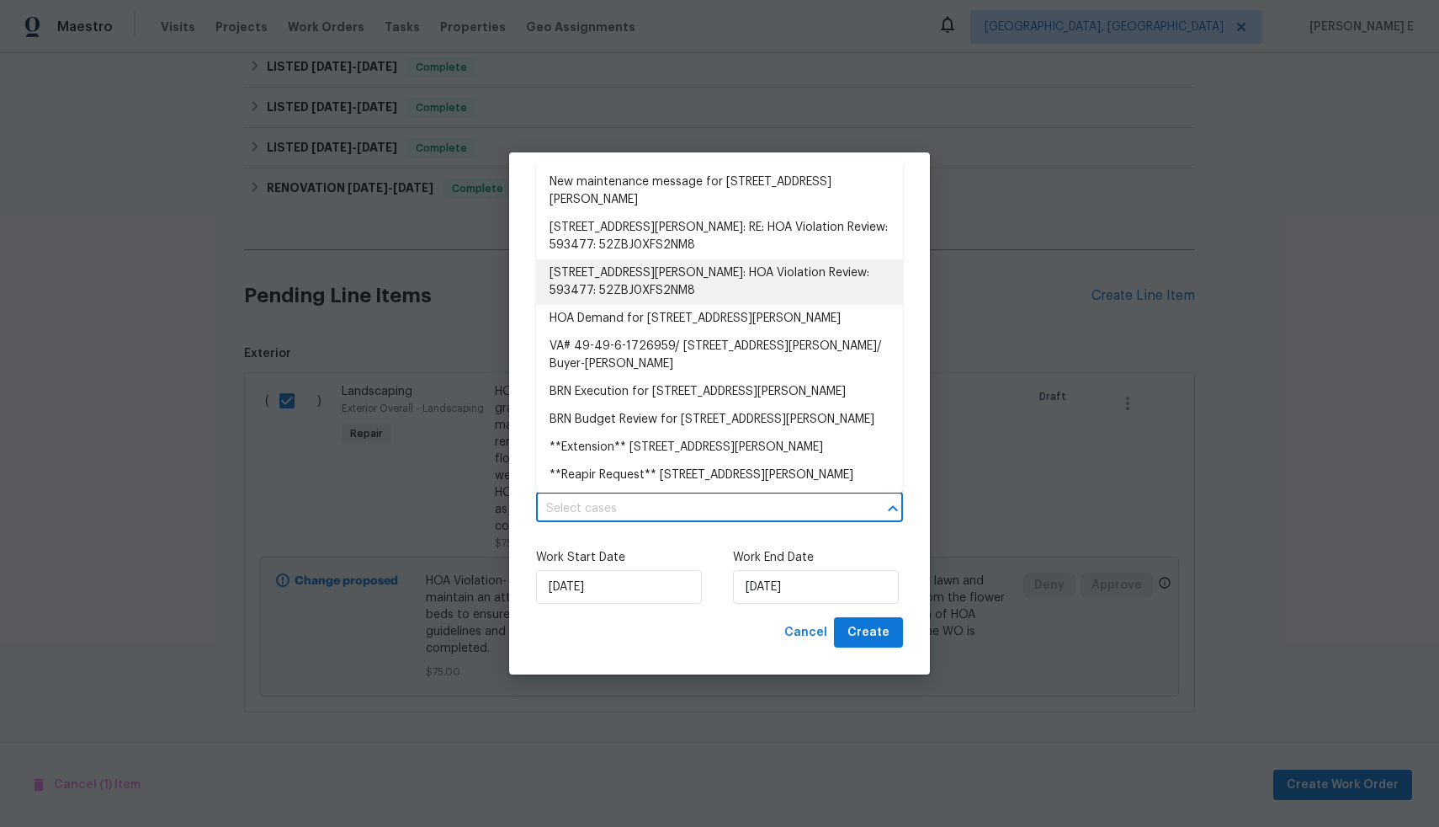
click at [761, 278] on li "[STREET_ADDRESS][PERSON_NAME]: HOA Violation Review: 593477: 52ZBJ0XFS2NM8" at bounding box center [719, 281] width 367 height 45
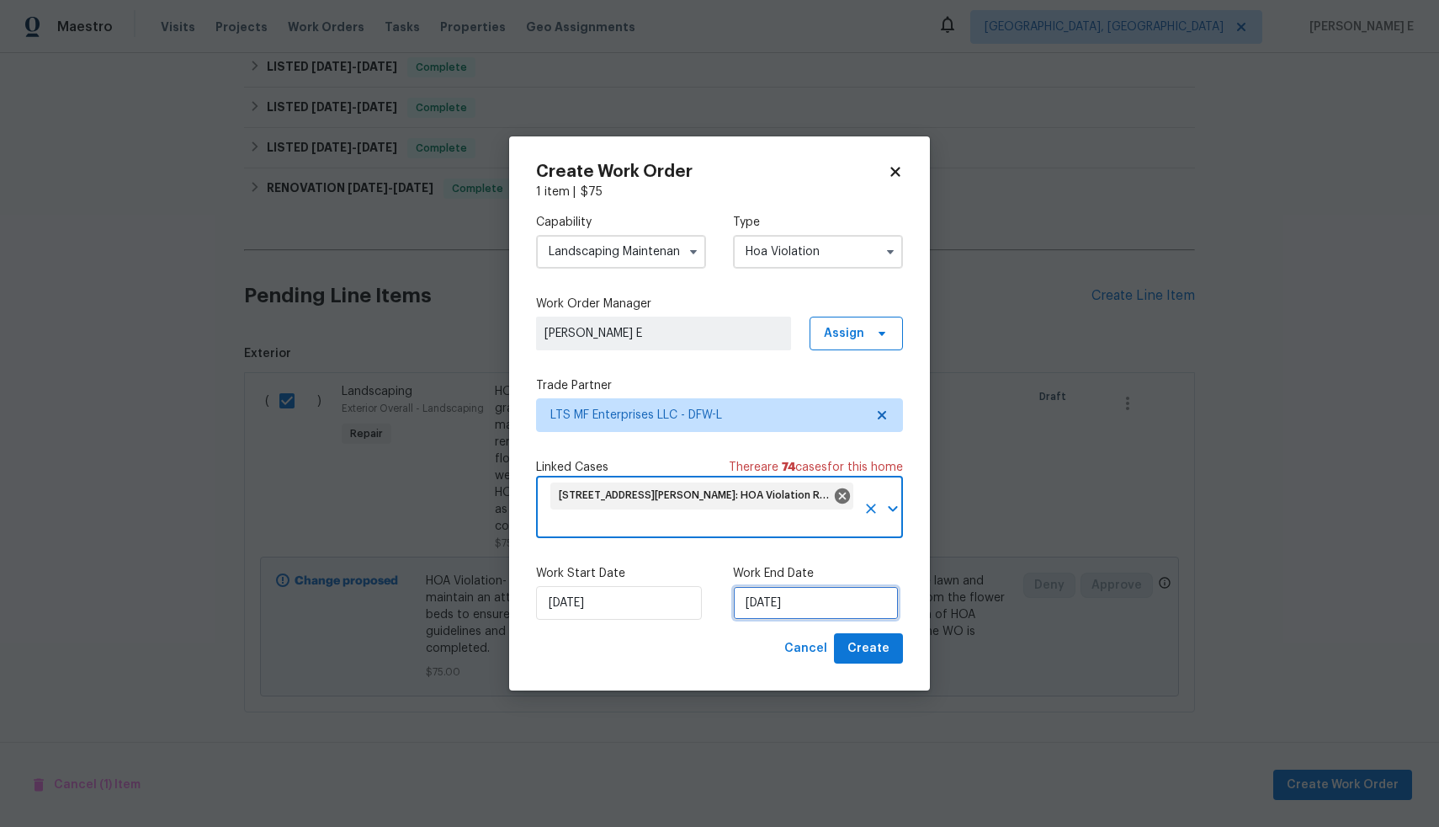
click at [779, 606] on input "[DATE]" at bounding box center [816, 603] width 166 height 34
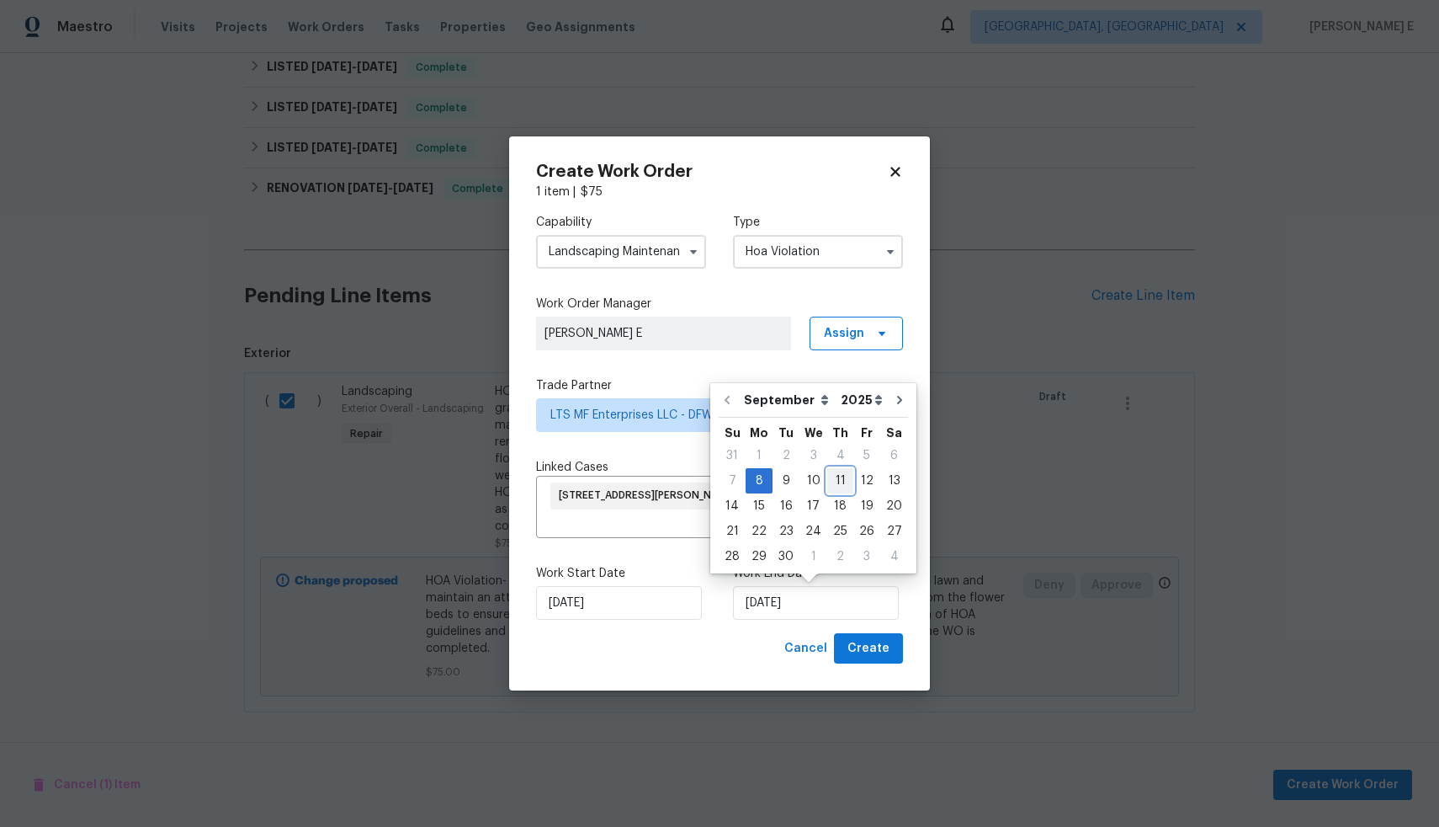
click at [827, 483] on div "11" at bounding box center [840, 481] width 26 height 24
type input "[DATE]"
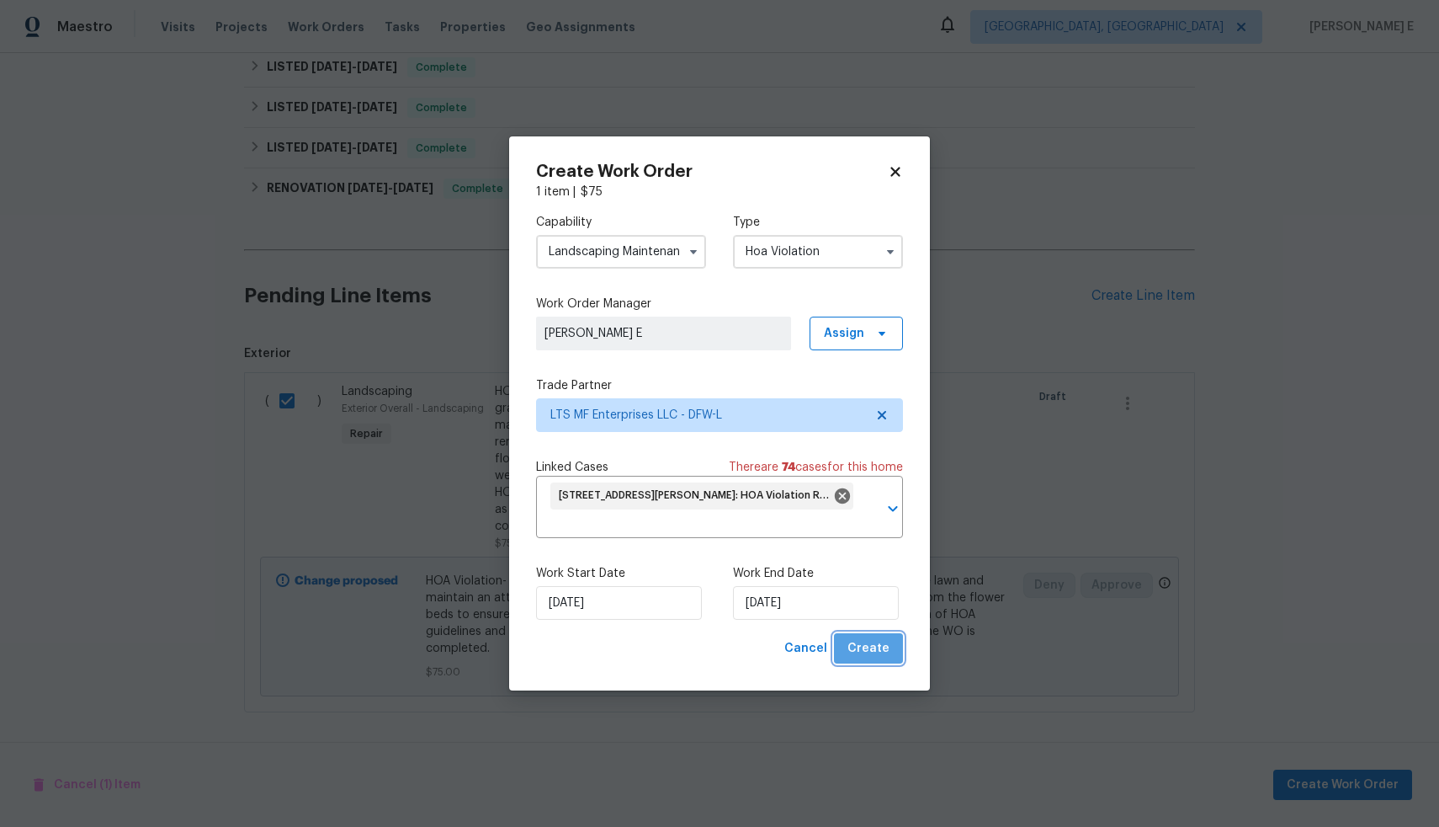
click at [877, 652] on span "Create" at bounding box center [869, 648] width 42 height 21
checkbox input "false"
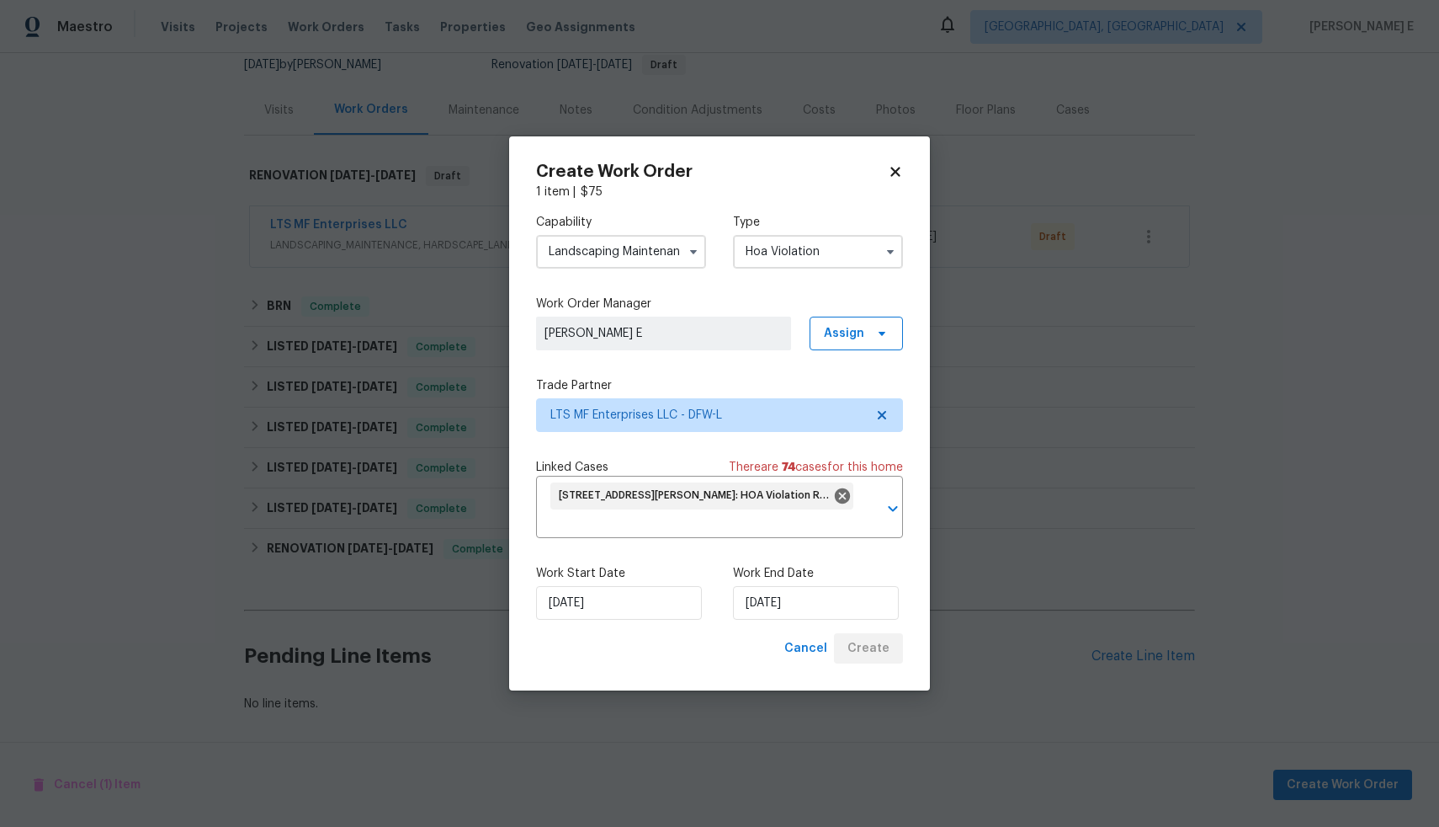
scroll to position [183, 0]
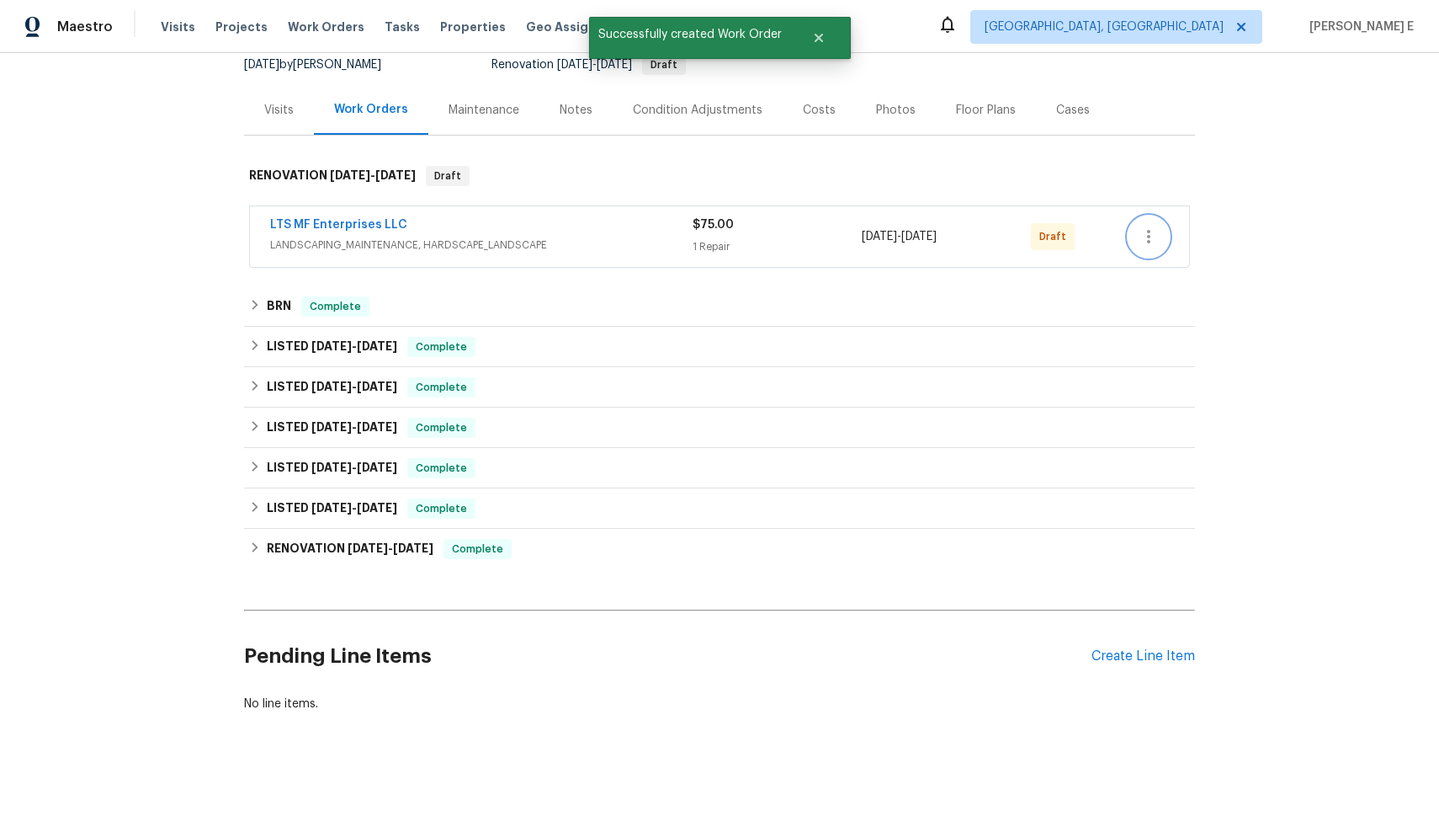
click at [1139, 229] on icon "button" at bounding box center [1149, 236] width 20 height 20
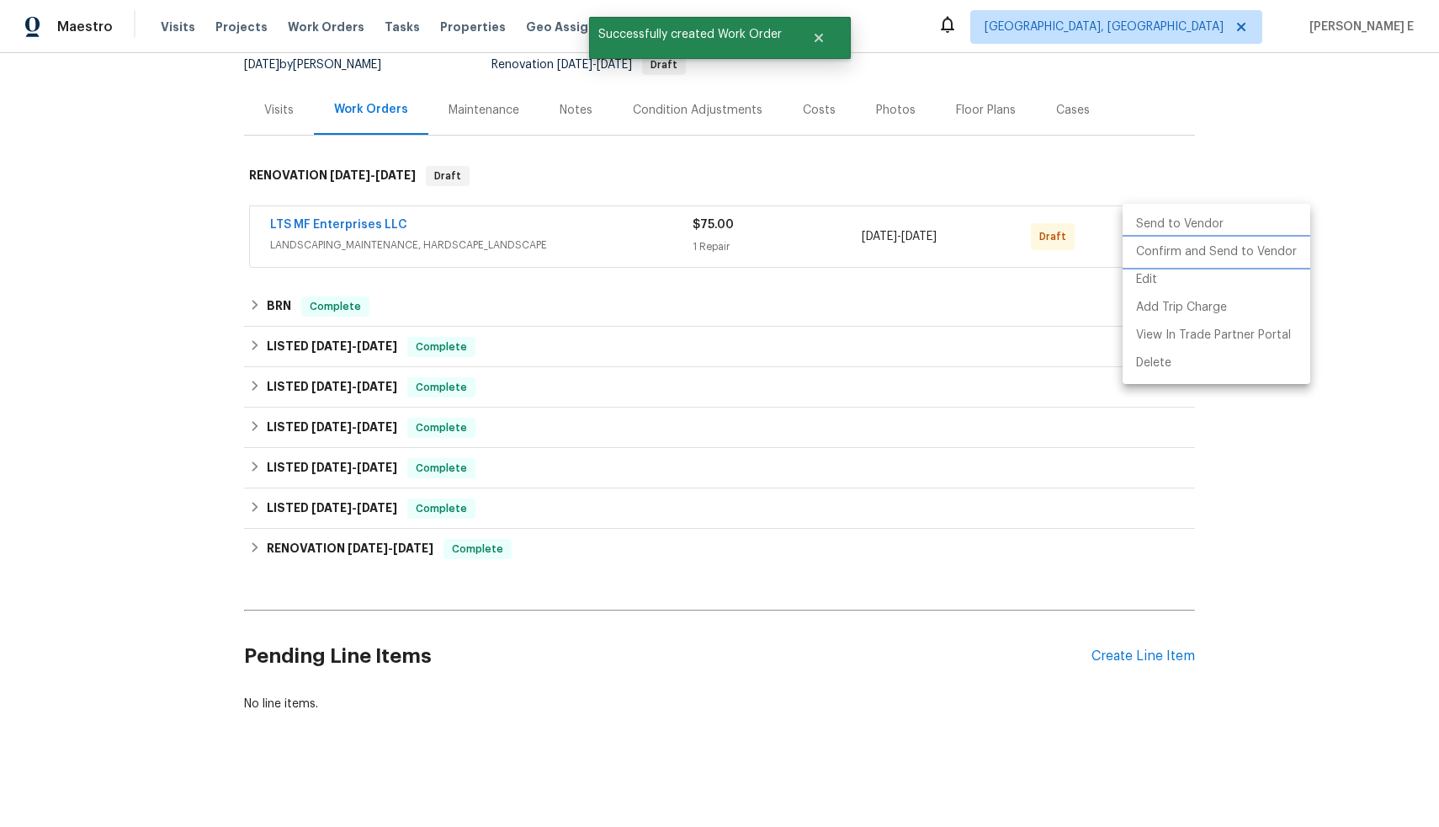
click at [1145, 255] on li "Confirm and Send to Vendor" at bounding box center [1217, 252] width 188 height 28
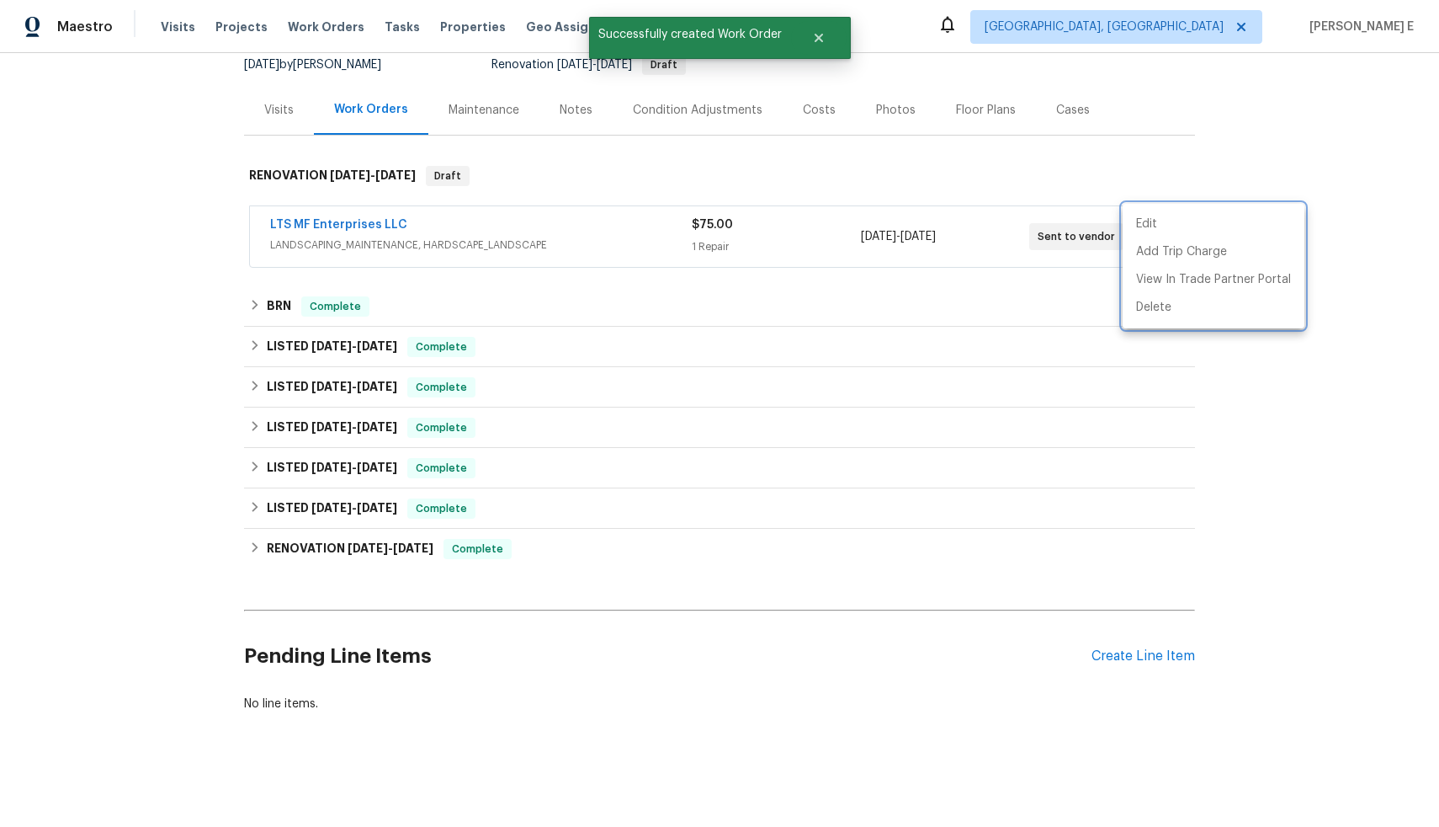
click at [1350, 154] on div at bounding box center [719, 413] width 1439 height 827
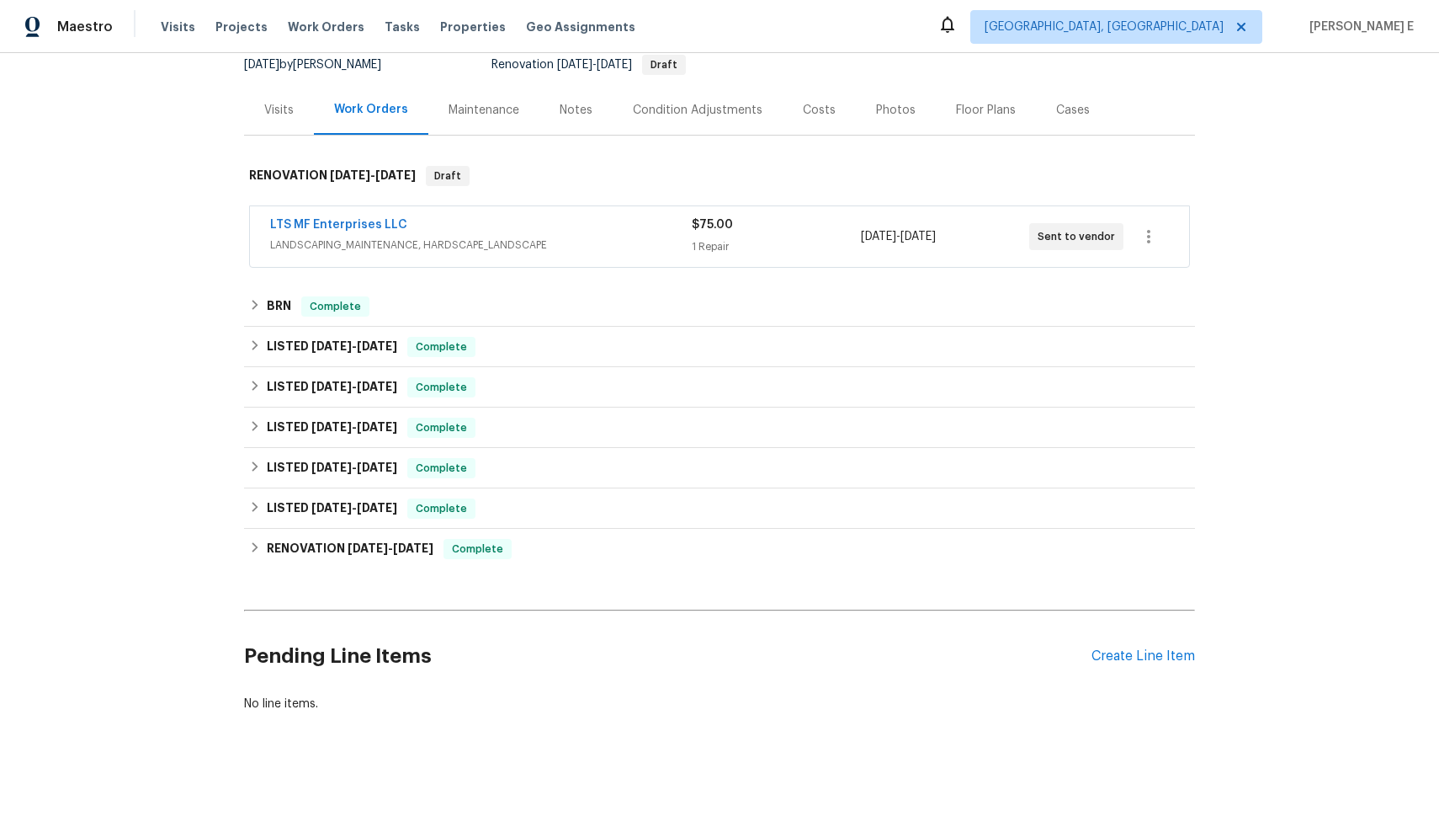
click at [1350, 154] on div "Edit Add Trip Charge View In Trade Partner Portal Delete" at bounding box center [719, 413] width 1439 height 827
click at [1350, 154] on div "Back to all projects [STREET_ADDRESS][PERSON_NAME] 4 Beds | 2 1/2 Baths | Total…" at bounding box center [719, 440] width 1439 height 774
drag, startPoint x: 399, startPoint y: 210, endPoint x: 245, endPoint y: 208, distance: 154.1
click at [250, 208] on div "LTS MF Enterprises LLC LANDSCAPING_MAINTENANCE, HARDSCAPE_LANDSCAPE $75.00 1 Re…" at bounding box center [719, 236] width 939 height 61
copy link "LTS MF Enterprises LLC"
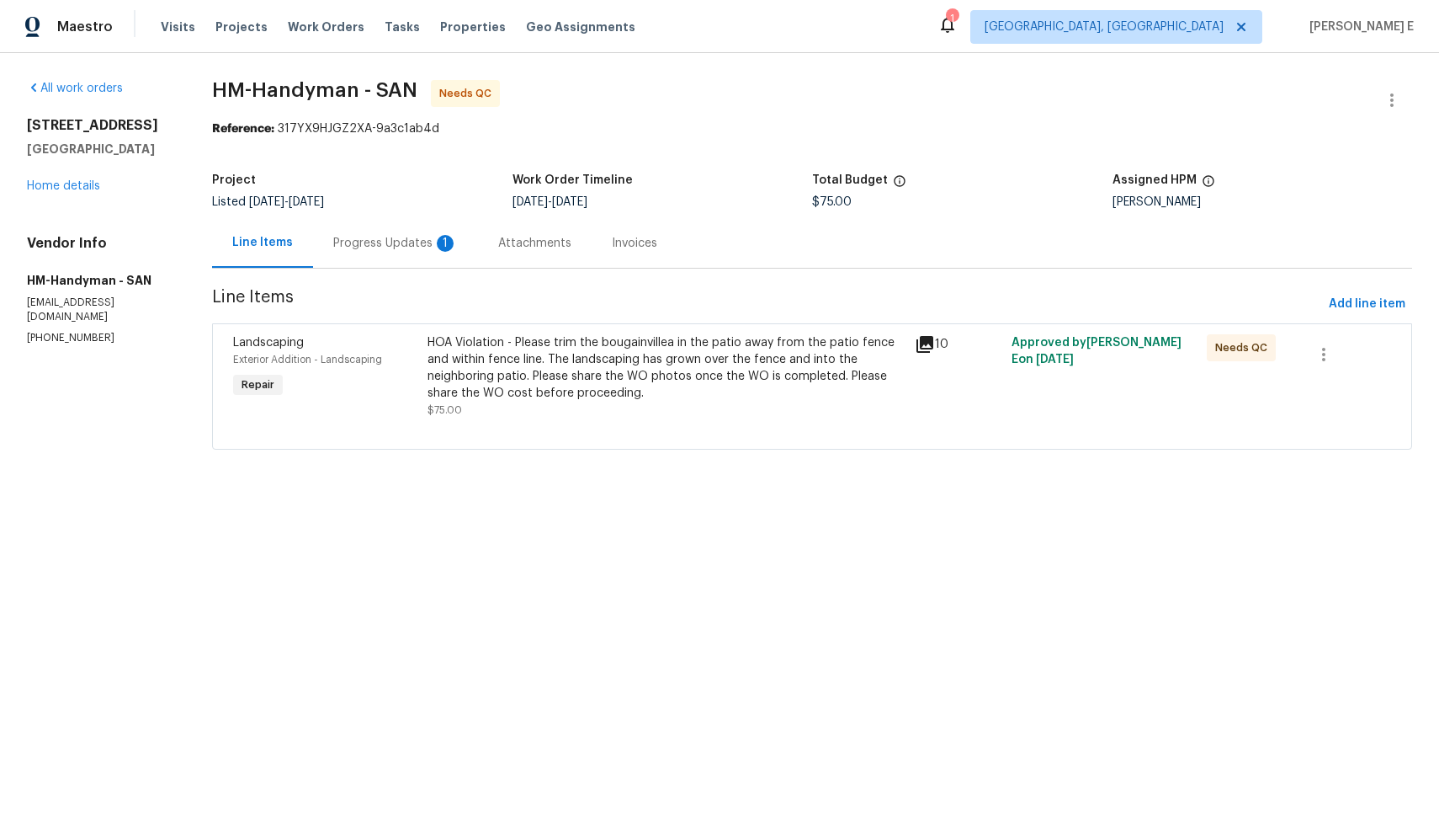
click at [412, 253] on div "Progress Updates 1" at bounding box center [395, 243] width 165 height 50
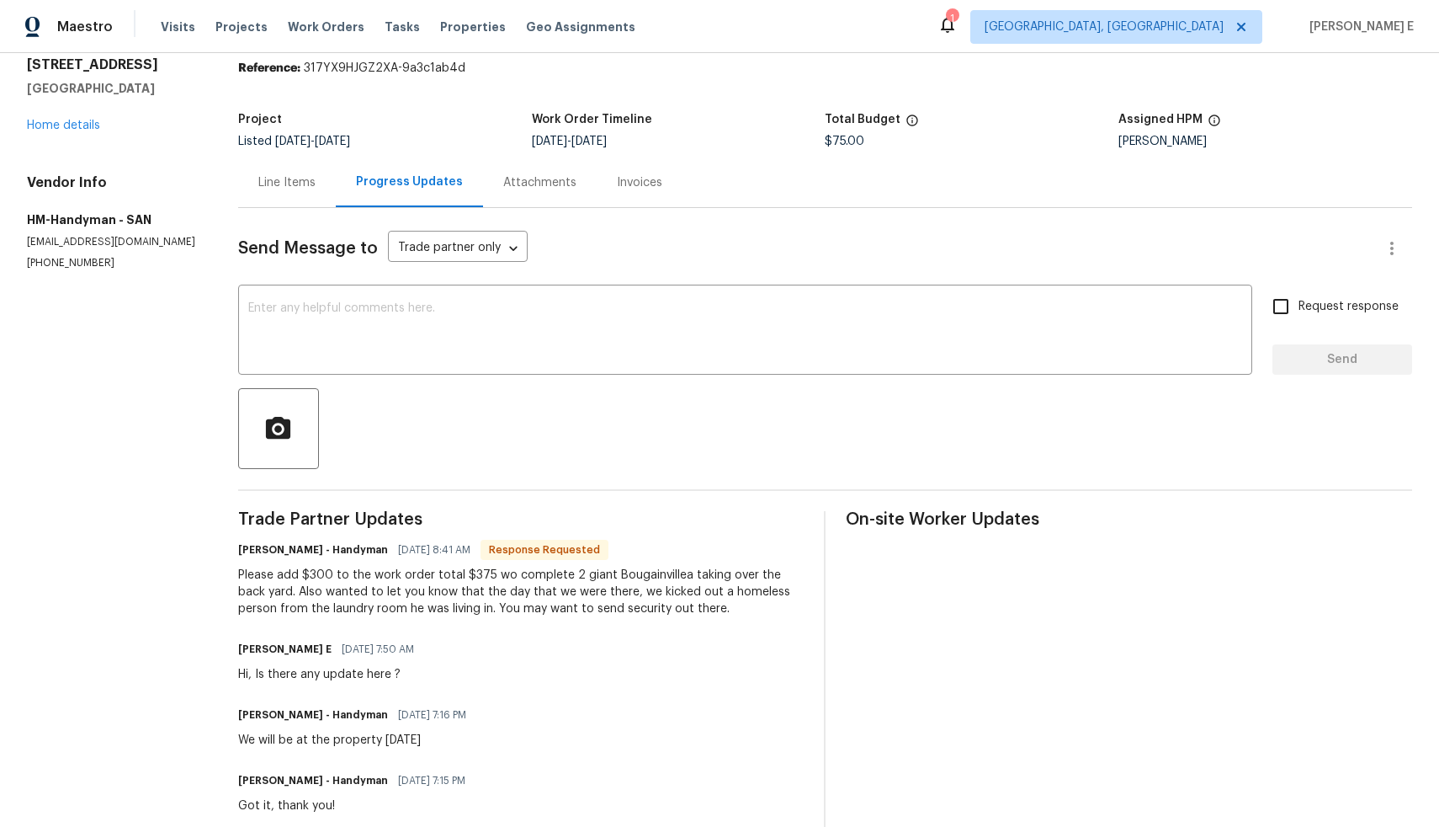
scroll to position [108, 0]
